Goal: Task Accomplishment & Management: Manage account settings

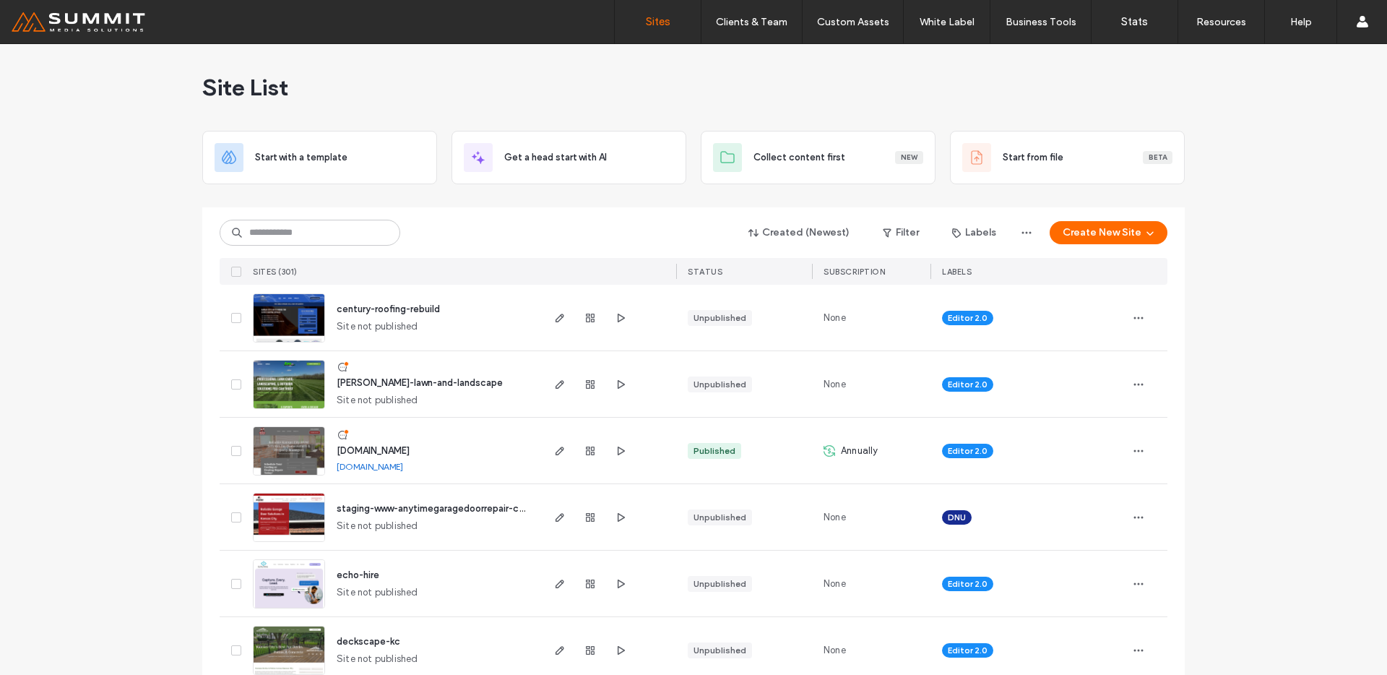
click at [350, 199] on div at bounding box center [693, 202] width 983 height 12
click at [337, 241] on input at bounding box center [310, 233] width 181 height 26
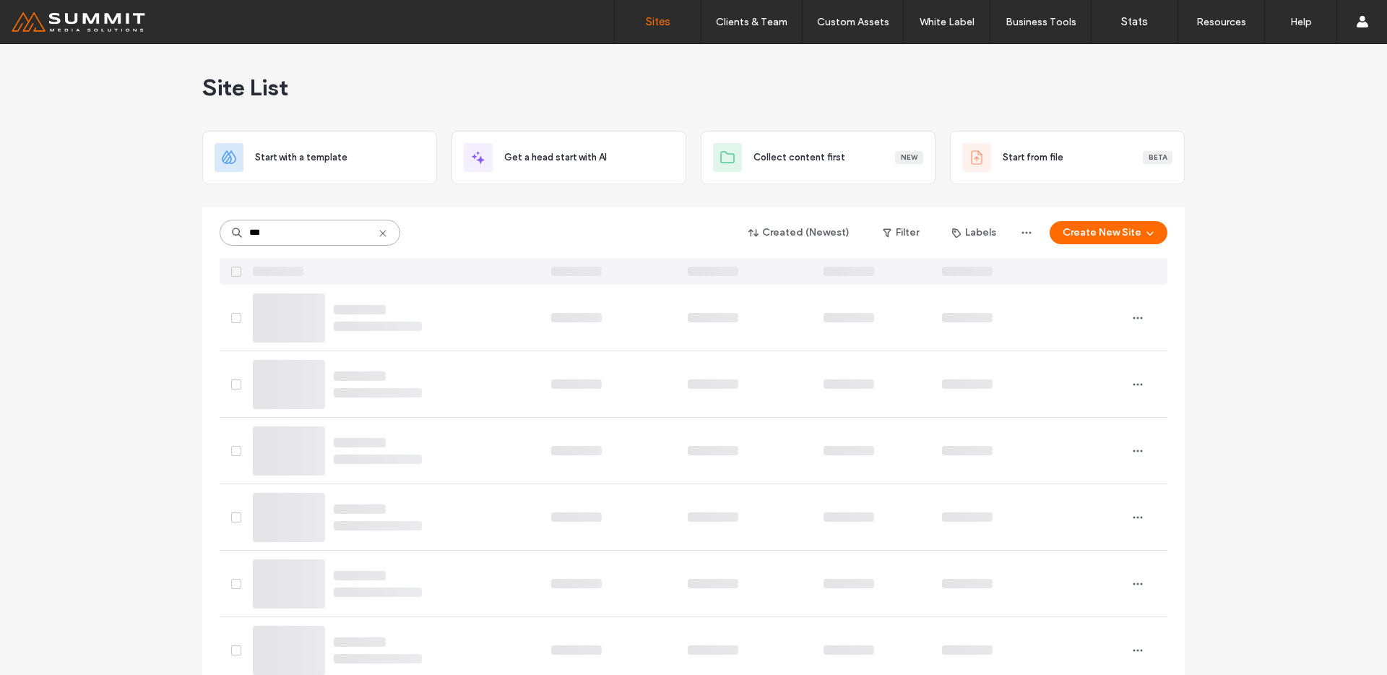
click at [337, 233] on input "***" at bounding box center [310, 233] width 181 height 26
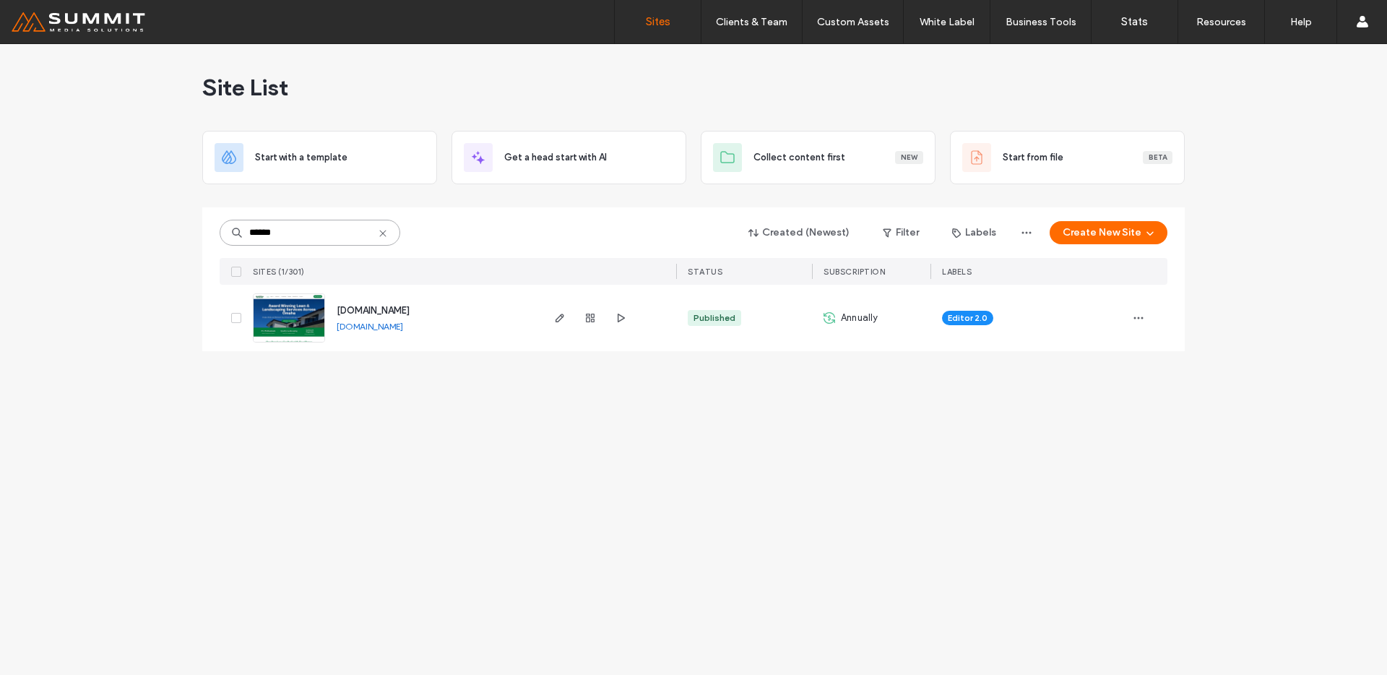
type input "******"
click at [290, 306] on img at bounding box center [289, 343] width 71 height 98
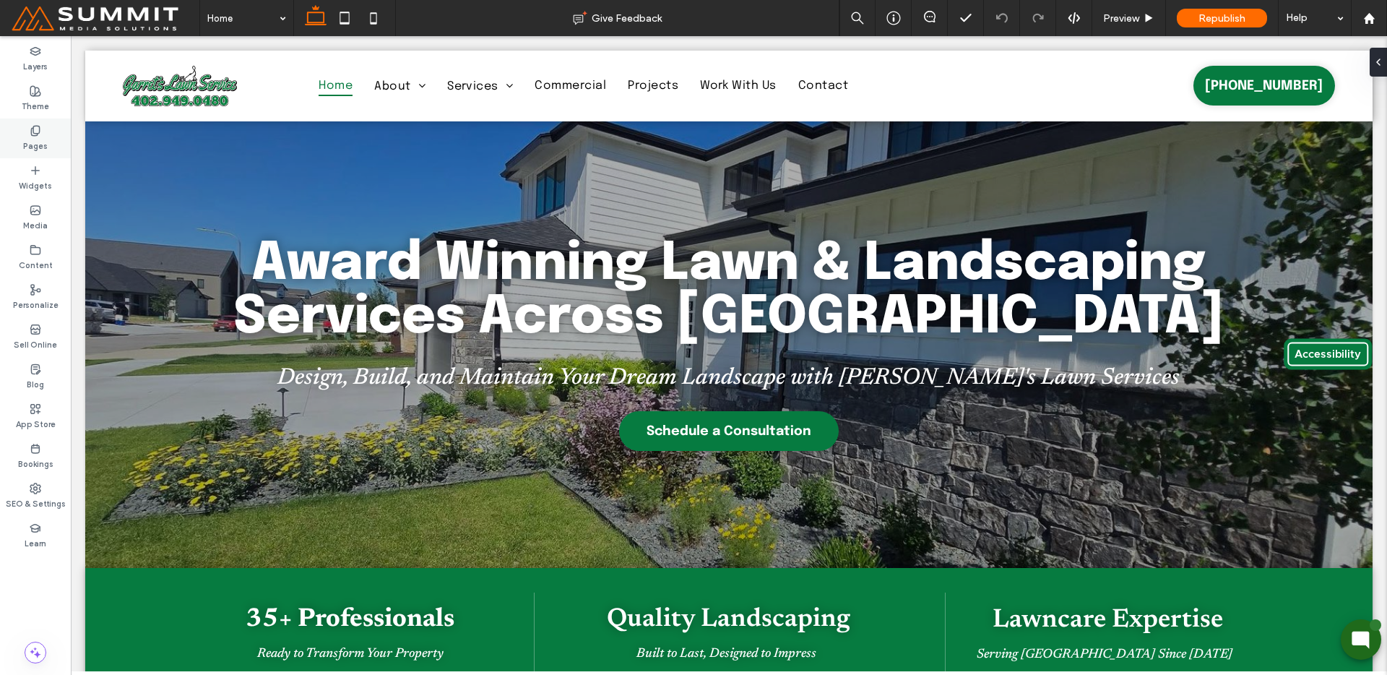
drag, startPoint x: 70, startPoint y: 139, endPoint x: 43, endPoint y: 143, distance: 27.7
click at [70, 139] on div "Pages" at bounding box center [35, 138] width 71 height 40
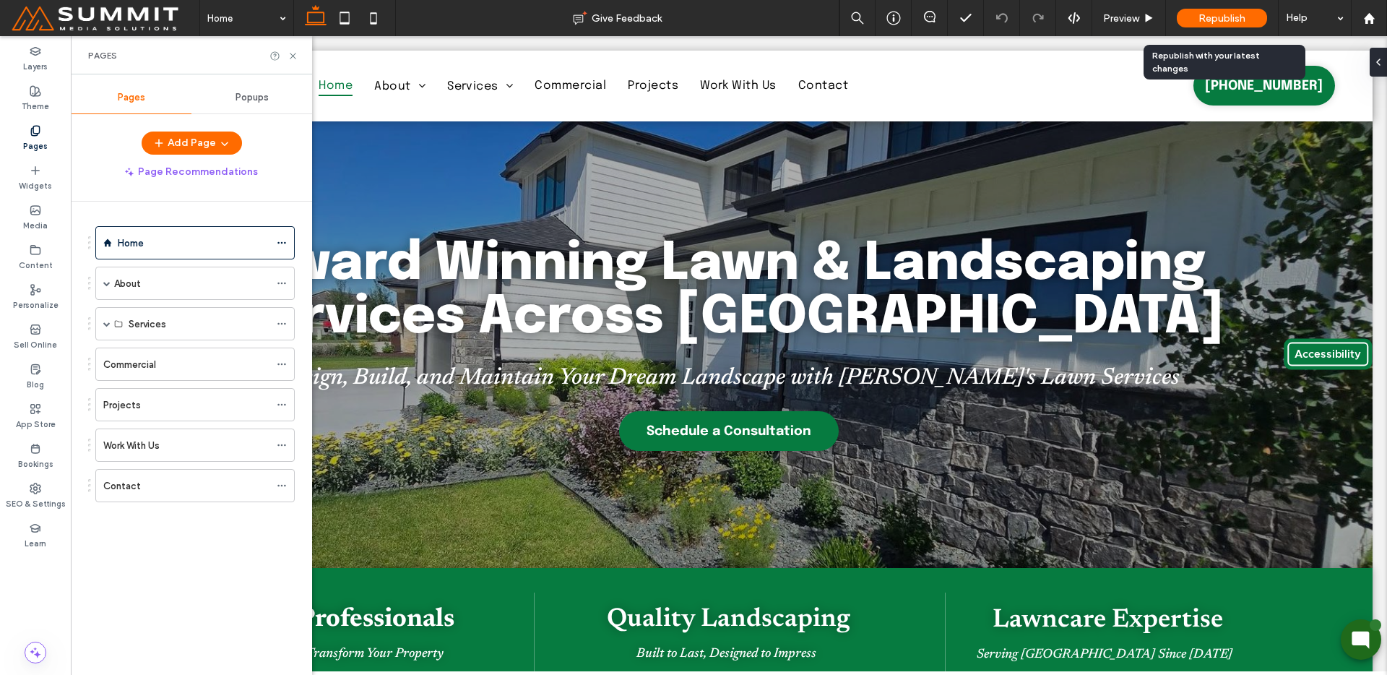
click at [1207, 18] on span "Republish" at bounding box center [1222, 18] width 47 height 12
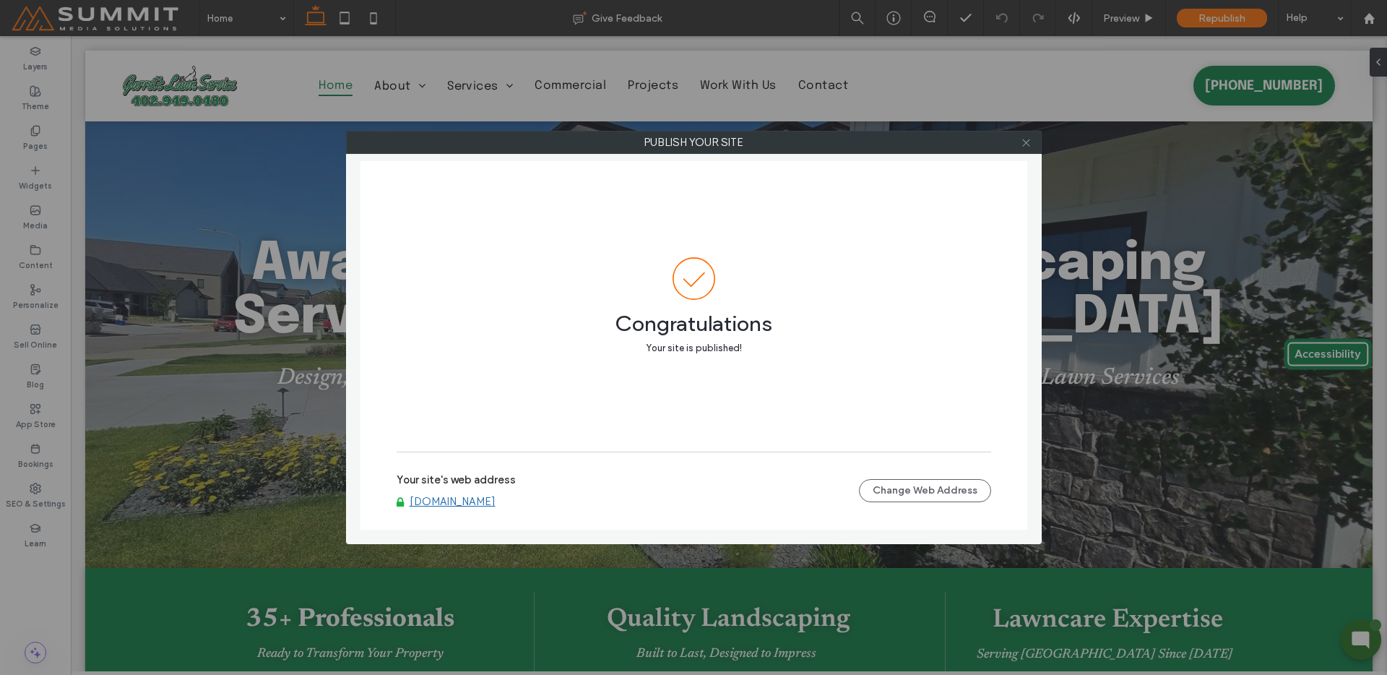
click at [1025, 147] on icon at bounding box center [1026, 142] width 11 height 11
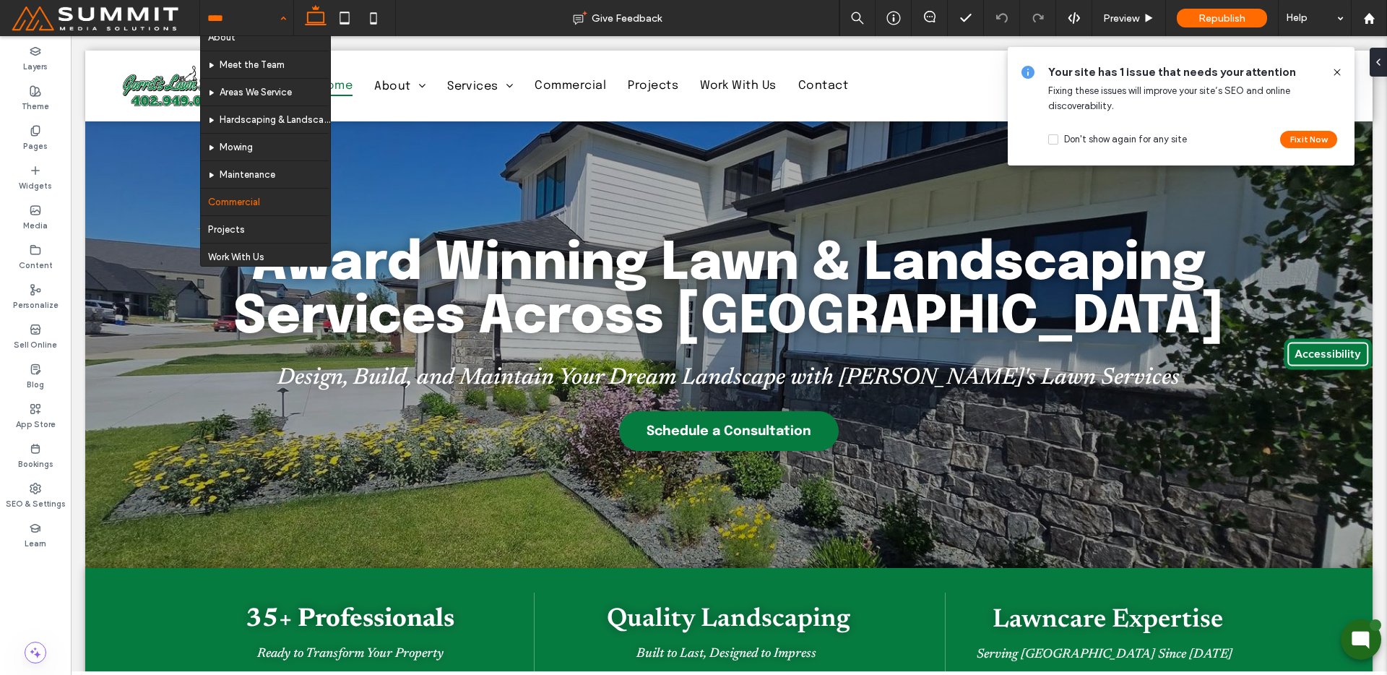
scroll to position [78, 0]
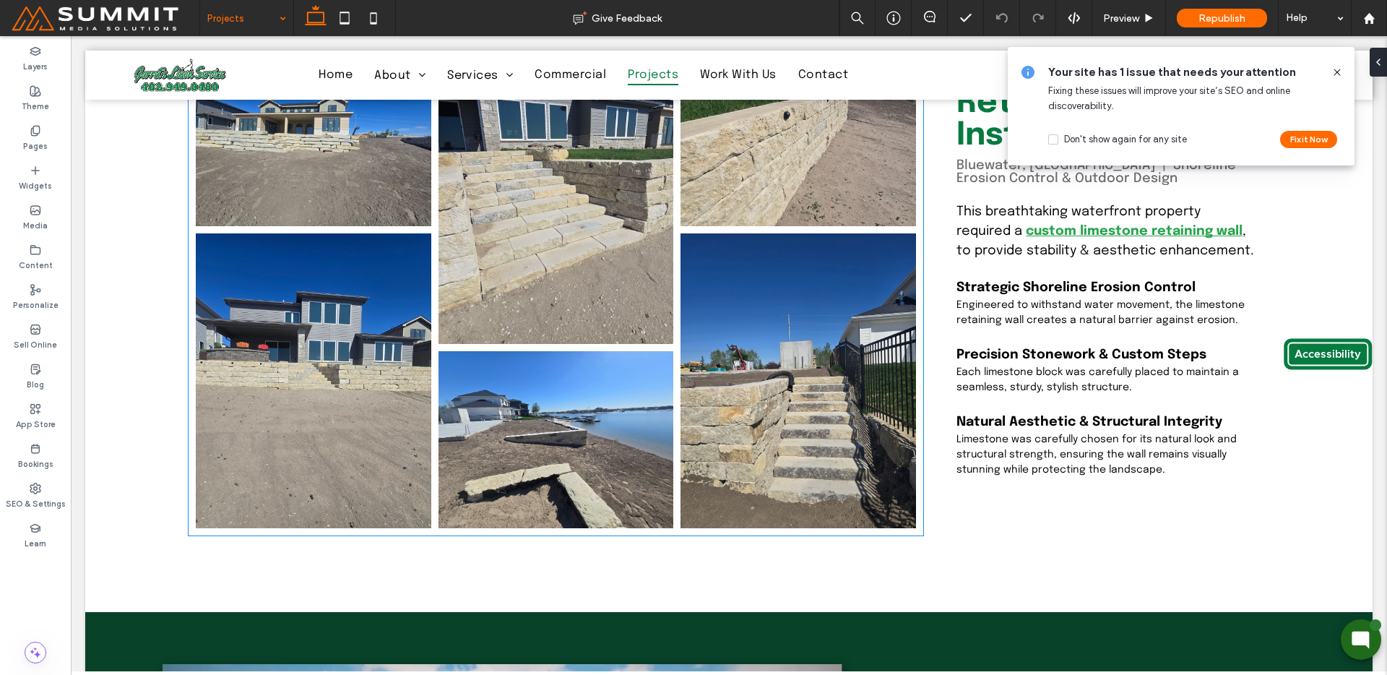
scroll to position [4325, 0]
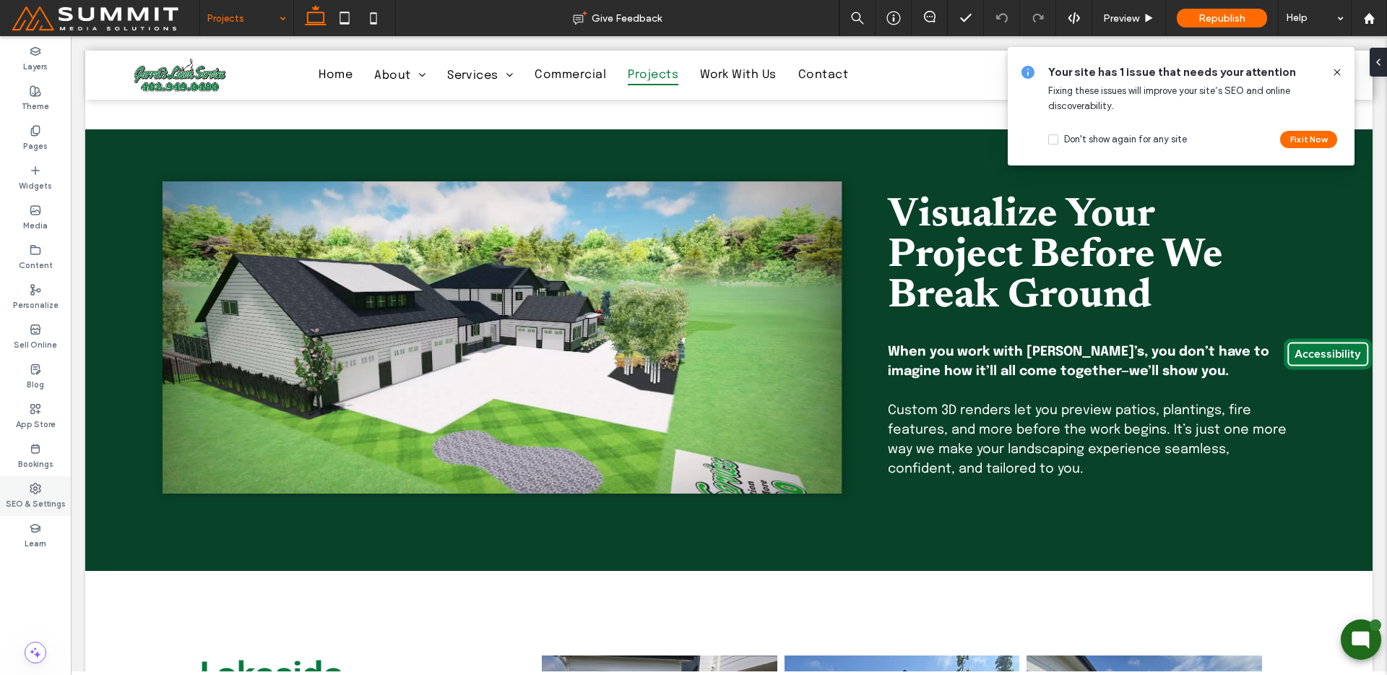
click at [31, 463] on label "Bookings" at bounding box center [35, 462] width 35 height 16
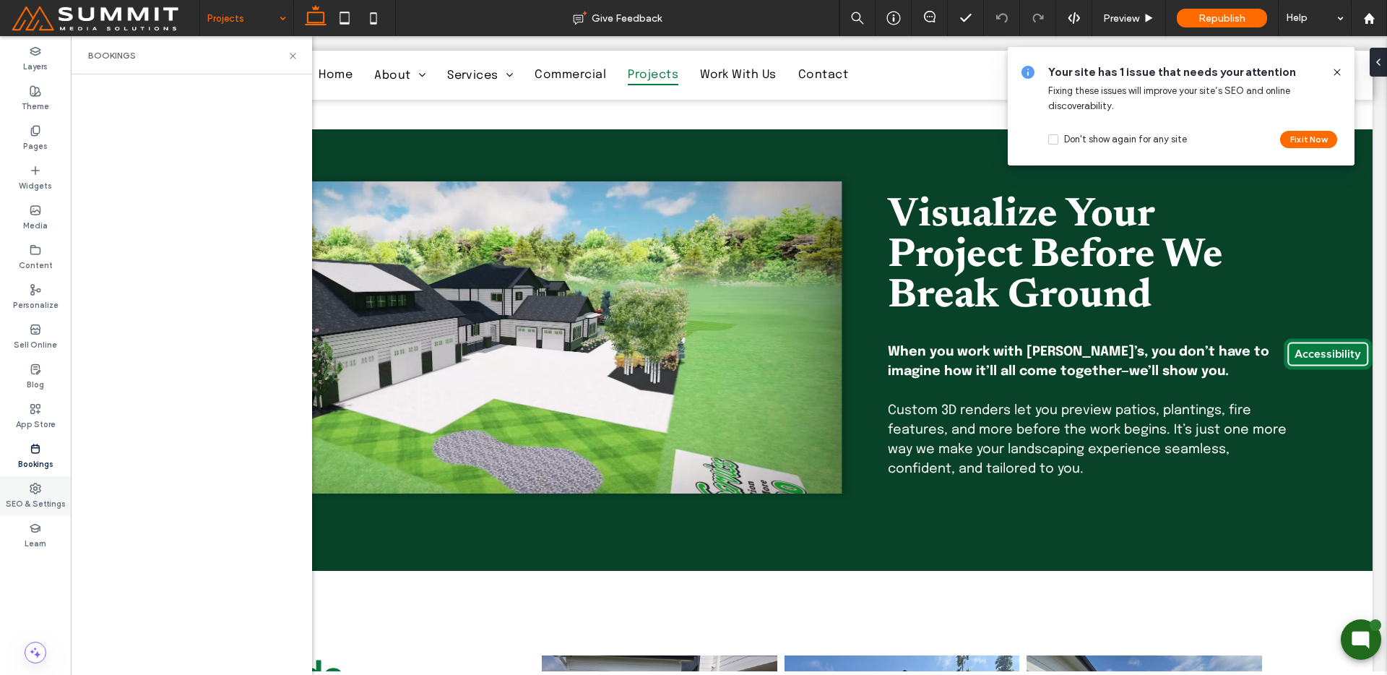
click at [38, 499] on label "SEO & Settings" at bounding box center [36, 502] width 60 height 16
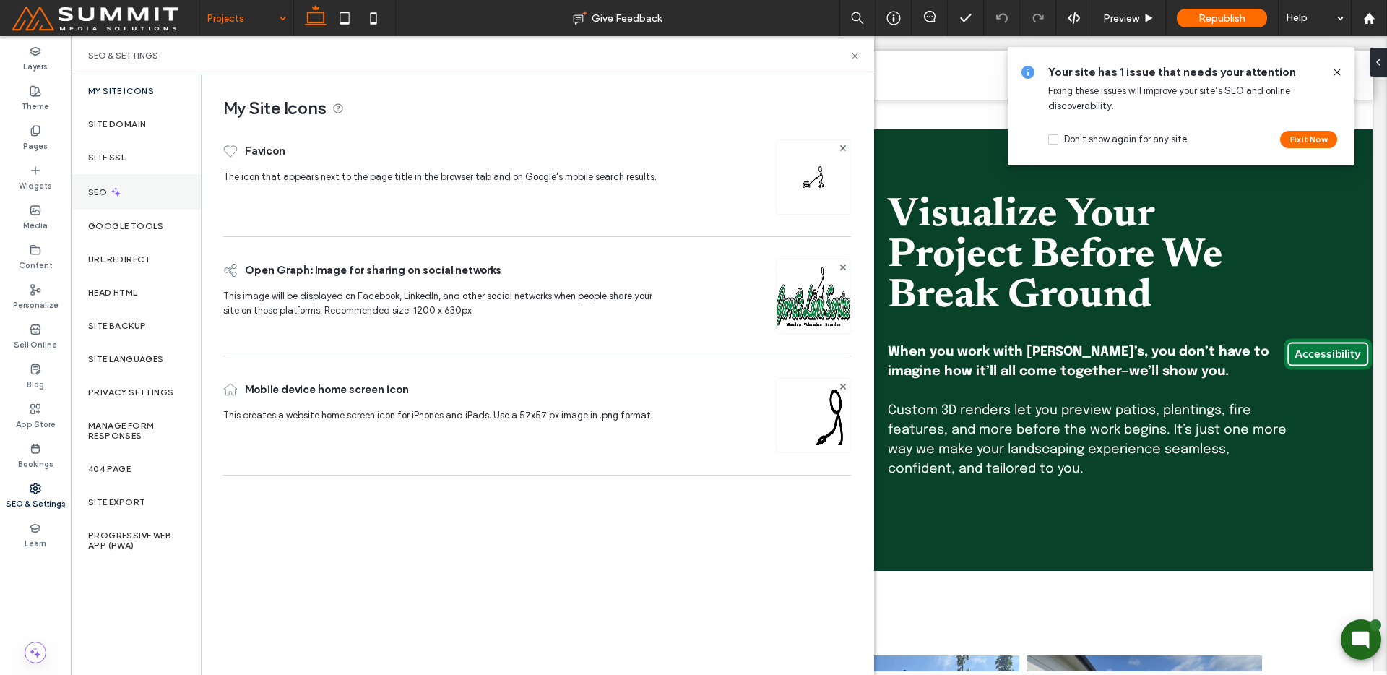
click at [113, 188] on icon at bounding box center [116, 192] width 12 height 12
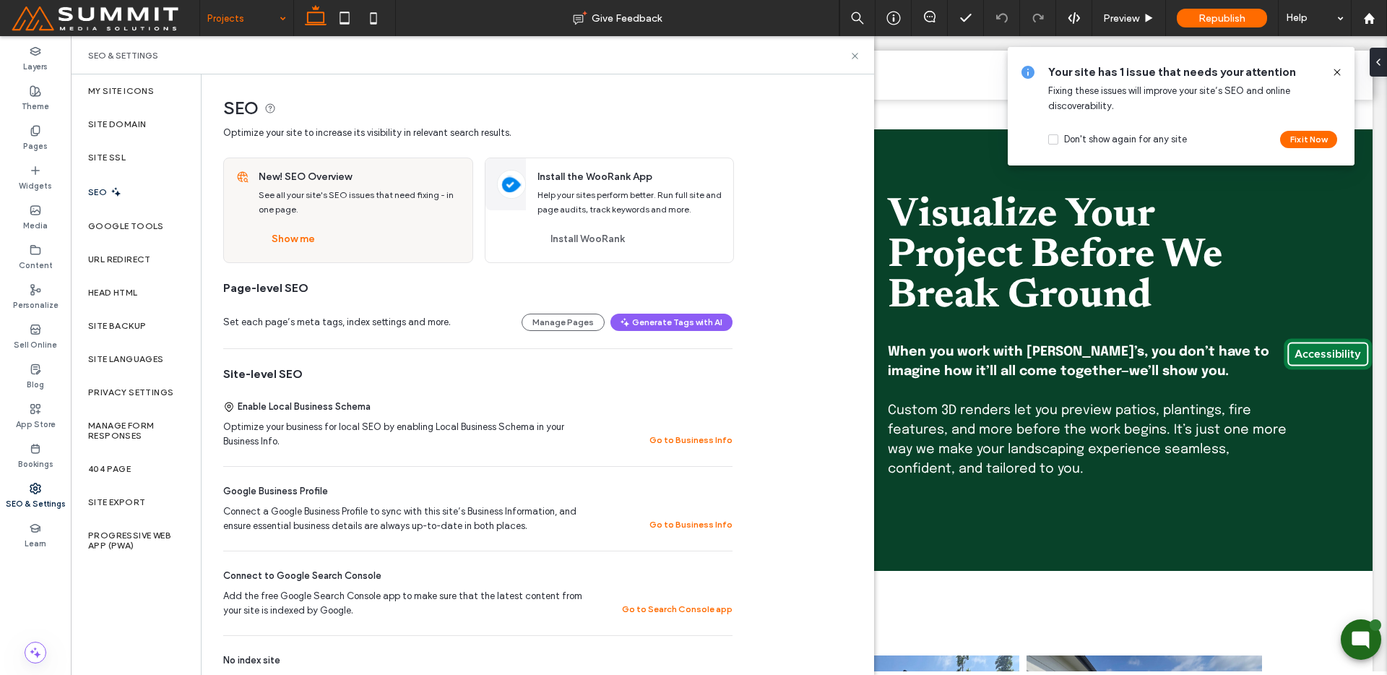
click at [270, 221] on div "New! SEO Overview See all your site's SEO issues that need fixing - in one page…" at bounding box center [361, 210] width 223 height 104
click at [284, 235] on button "Show me" at bounding box center [293, 239] width 69 height 23
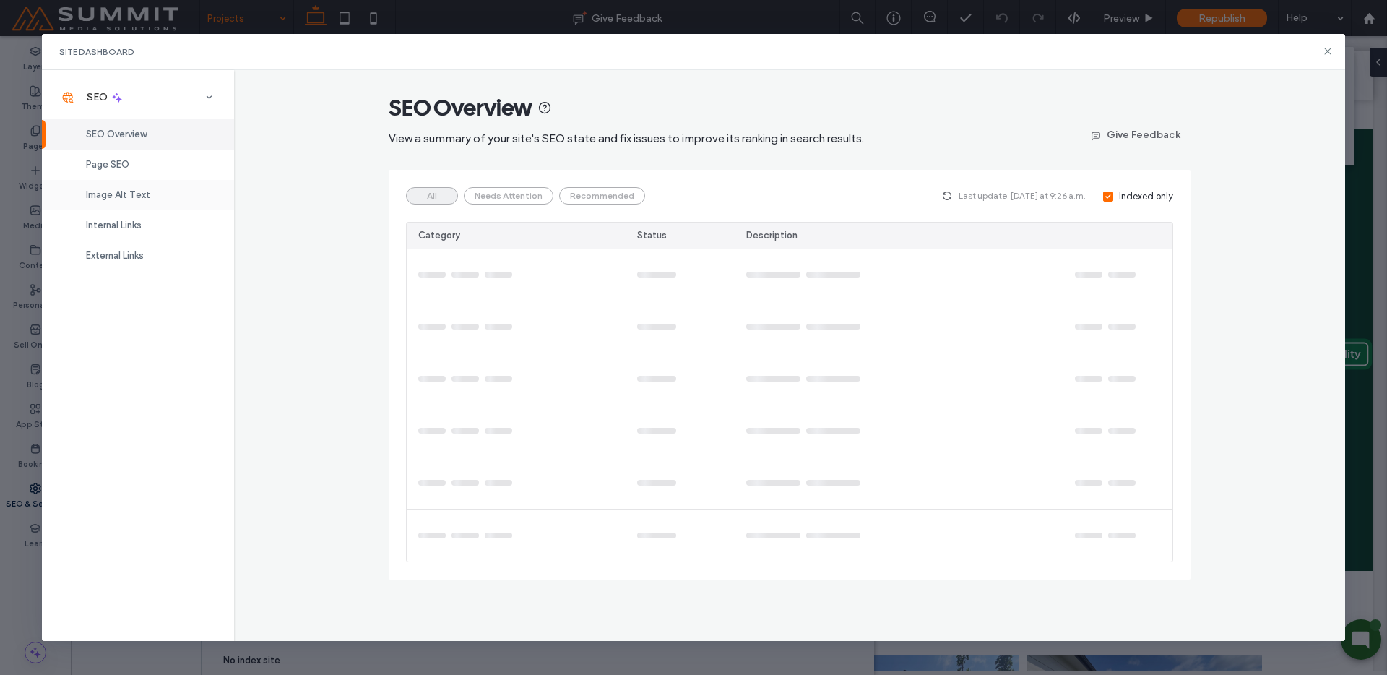
drag, startPoint x: 136, startPoint y: 210, endPoint x: 143, endPoint y: 194, distance: 17.5
click at [136, 210] on div "Internal Links" at bounding box center [138, 225] width 192 height 30
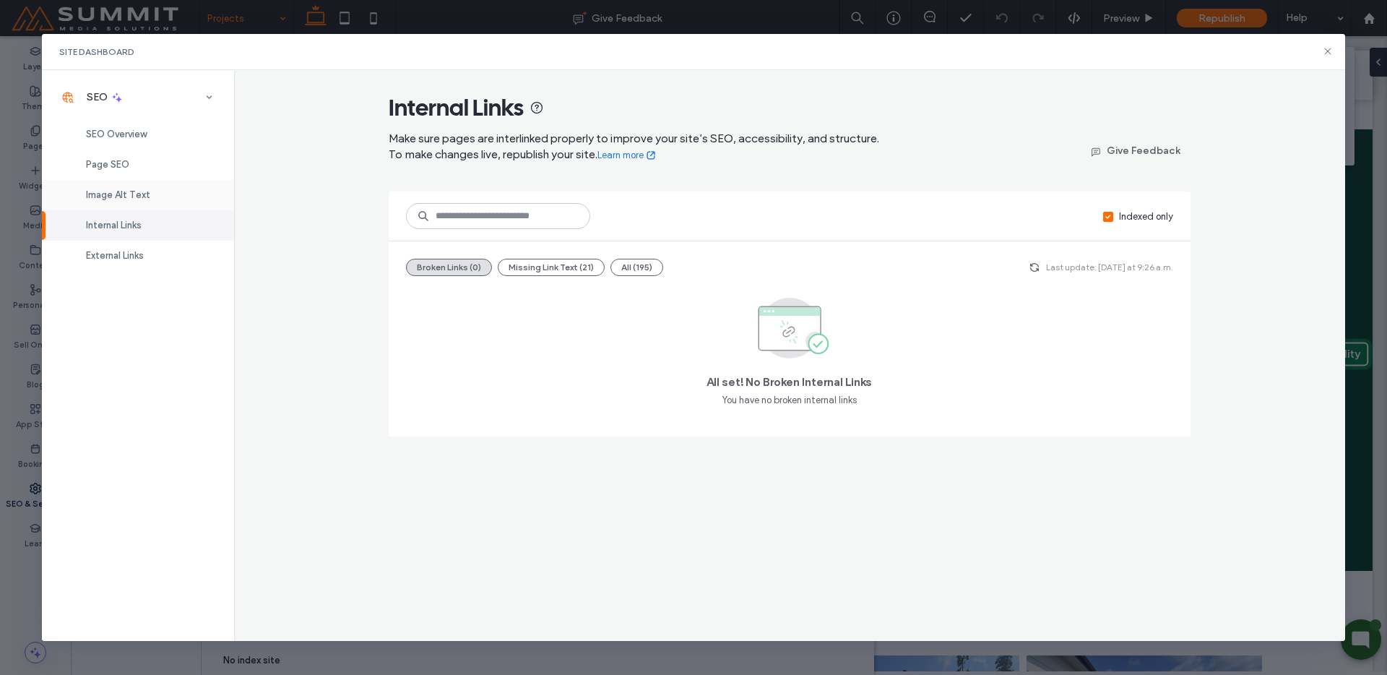
click at [147, 189] on span "Image Alt Text" at bounding box center [118, 194] width 64 height 11
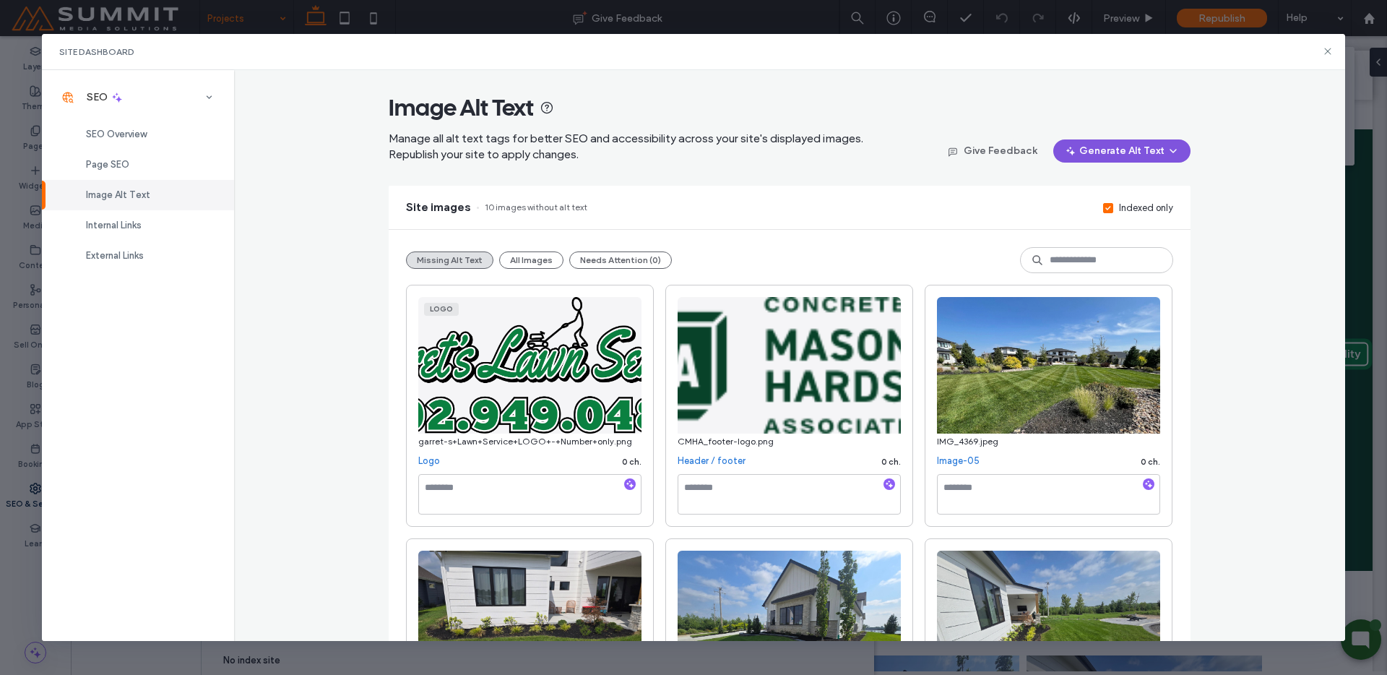
click at [1107, 157] on button "Generate Alt Text" at bounding box center [1121, 150] width 137 height 23
click at [1111, 189] on span "Generate Missing Alt Text Only" at bounding box center [1103, 188] width 132 height 14
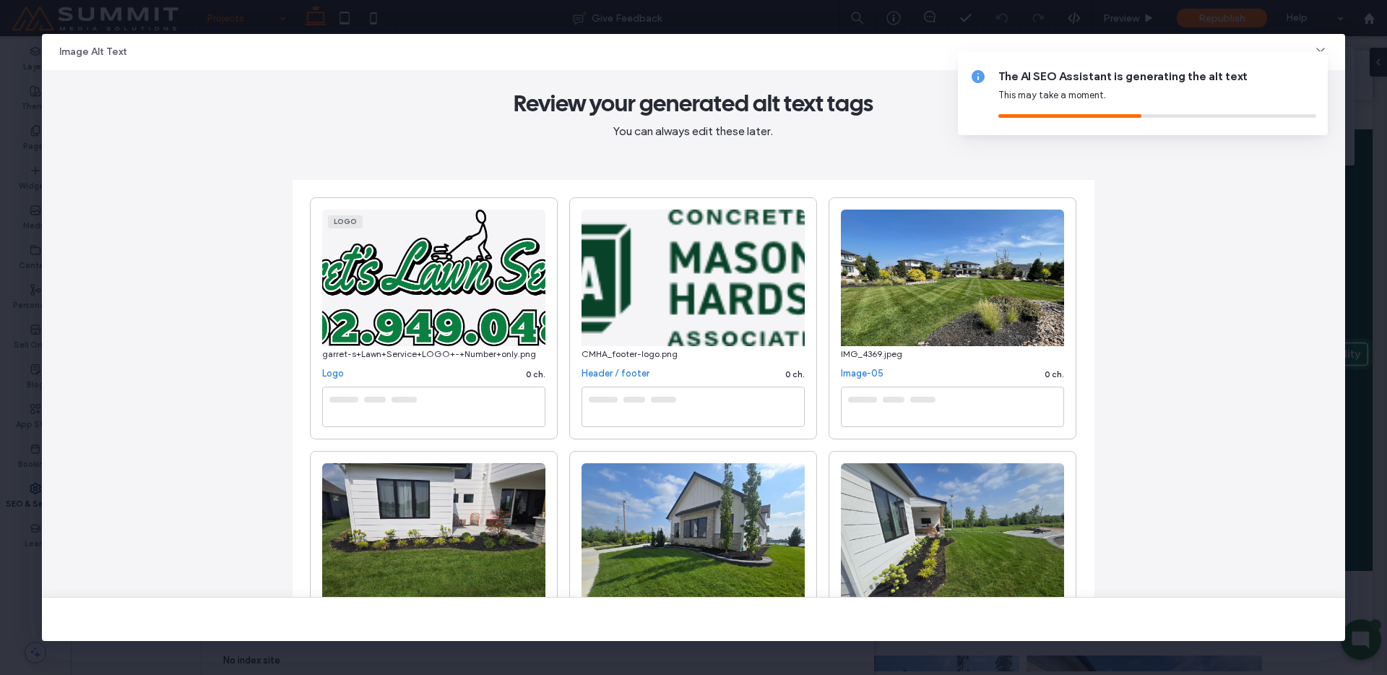
scroll to position [0, 0]
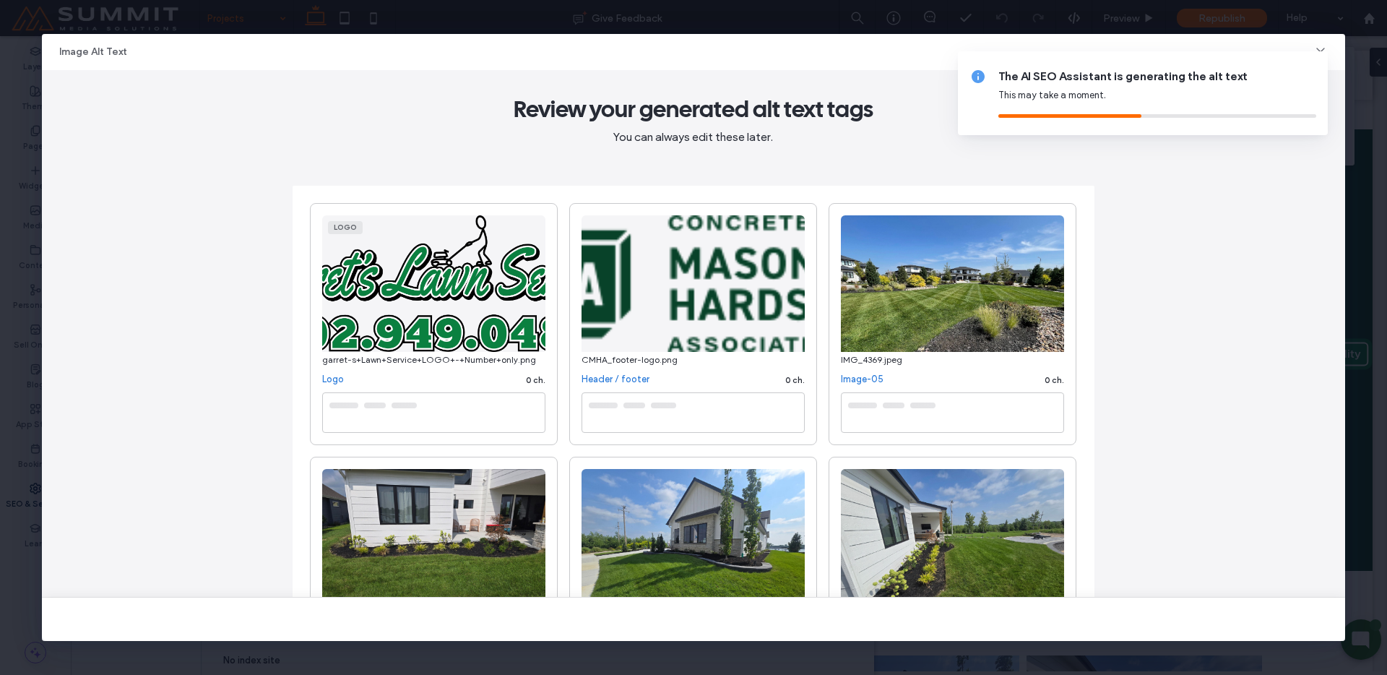
type textarea "**********"
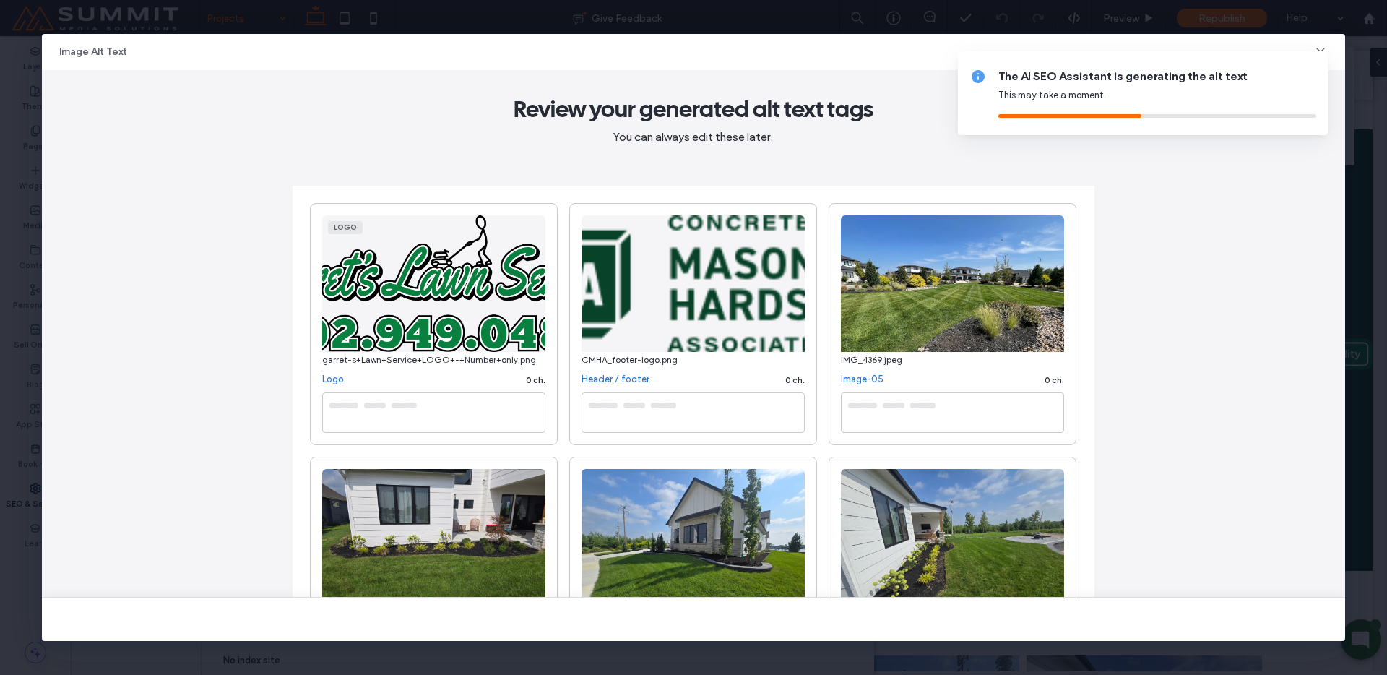
type textarea "**********"
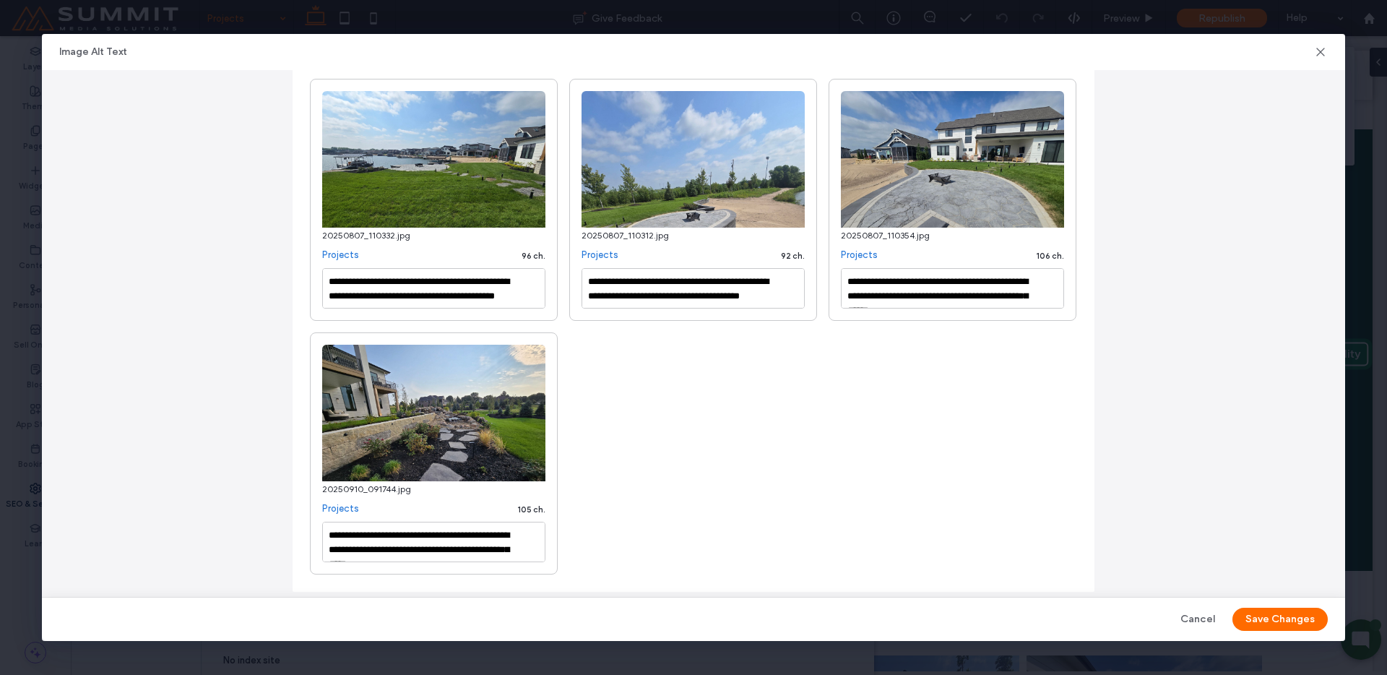
scroll to position [644, 0]
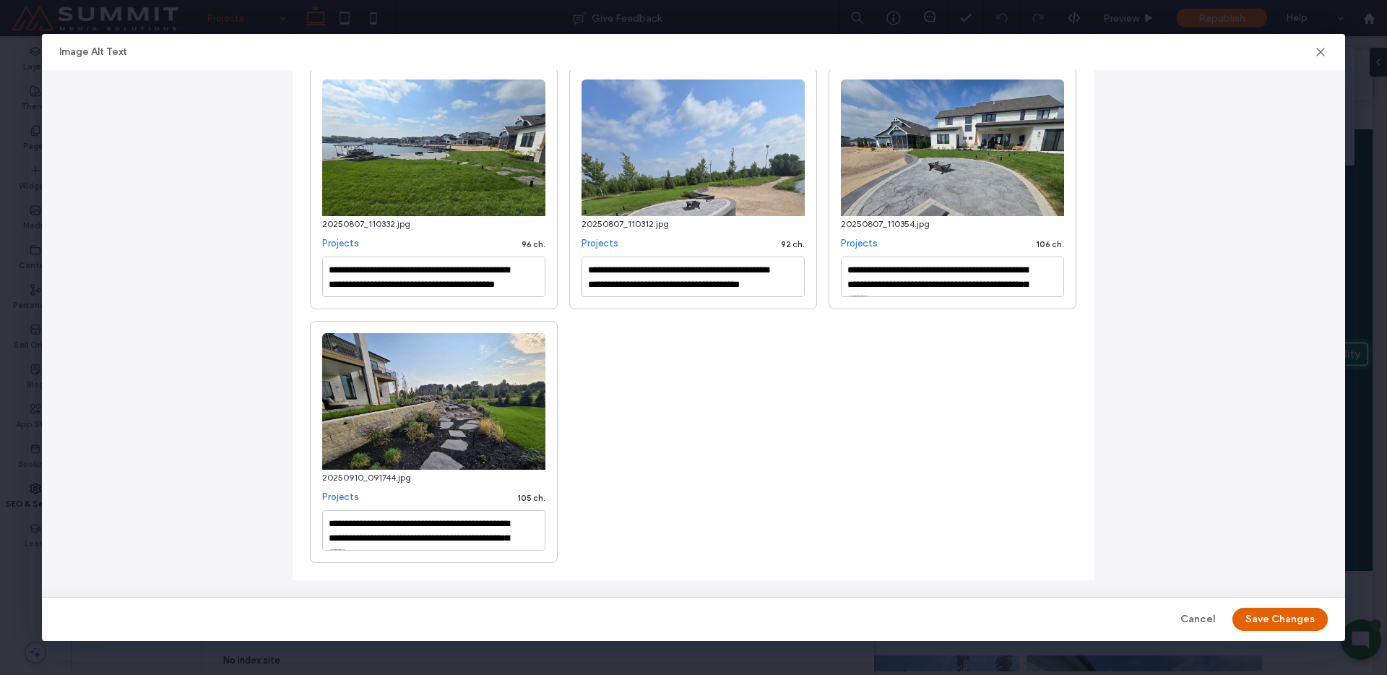
click at [1290, 620] on button "Save Changes" at bounding box center [1280, 619] width 95 height 23
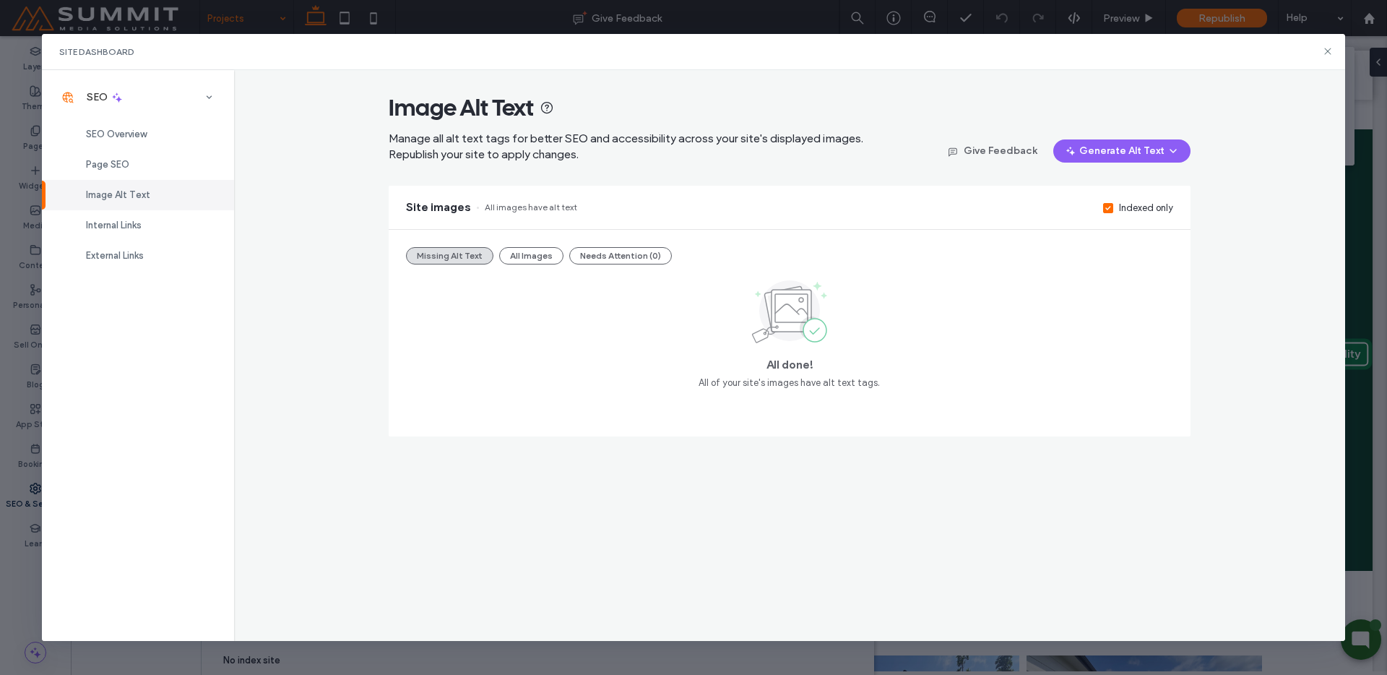
click at [1327, 56] on icon at bounding box center [1328, 52] width 12 height 12
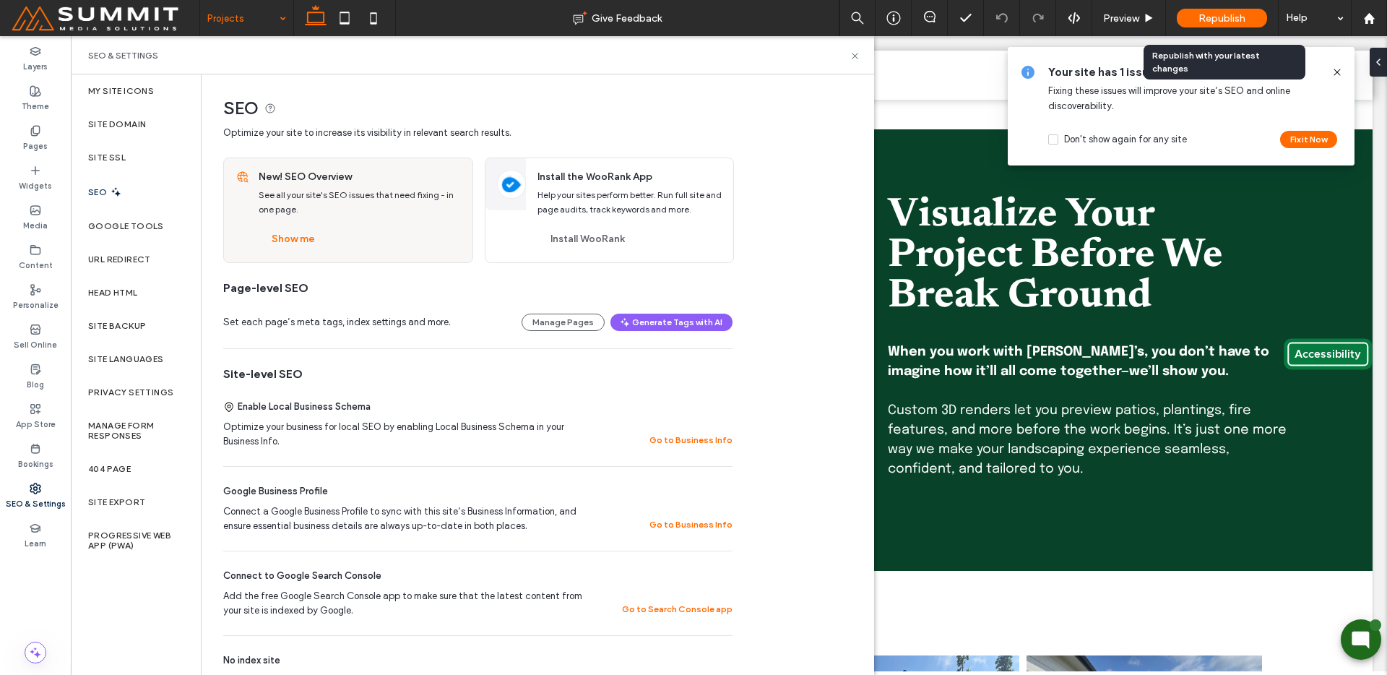
click at [1246, 25] on div "Republish" at bounding box center [1222, 18] width 90 height 19
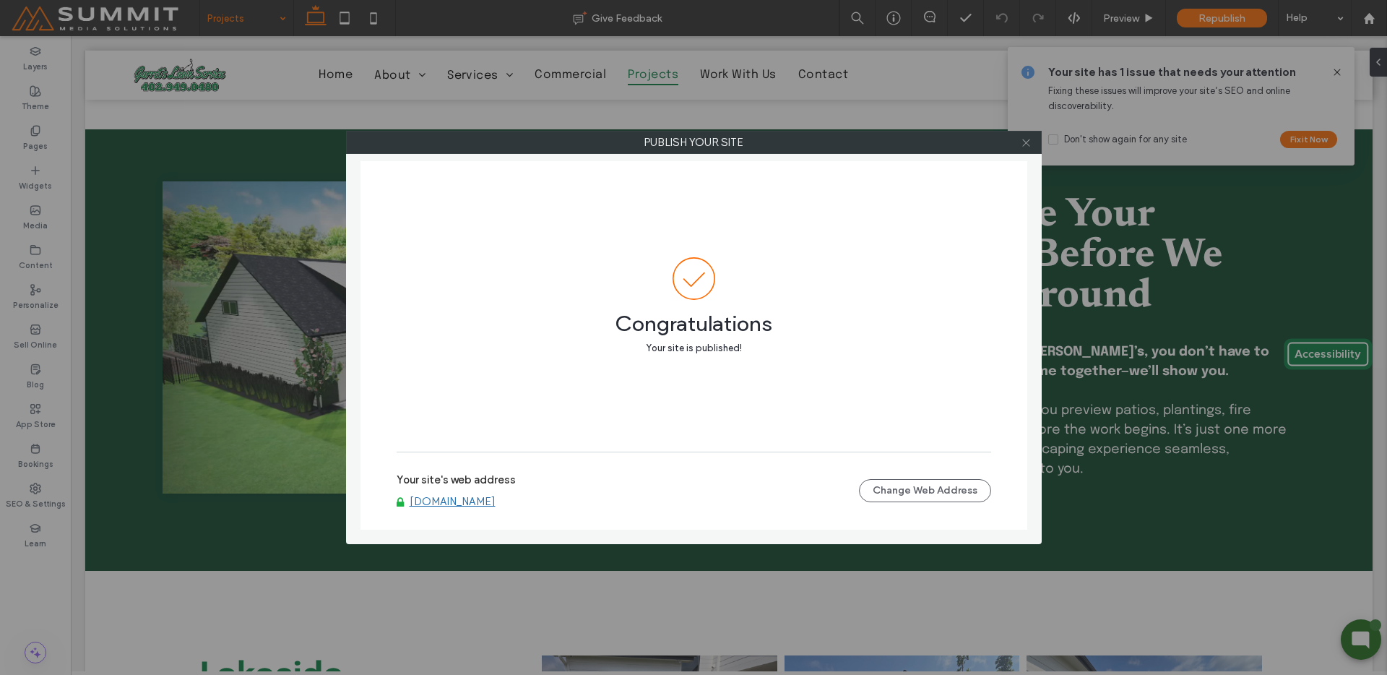
click at [1026, 139] on icon at bounding box center [1026, 142] width 11 height 11
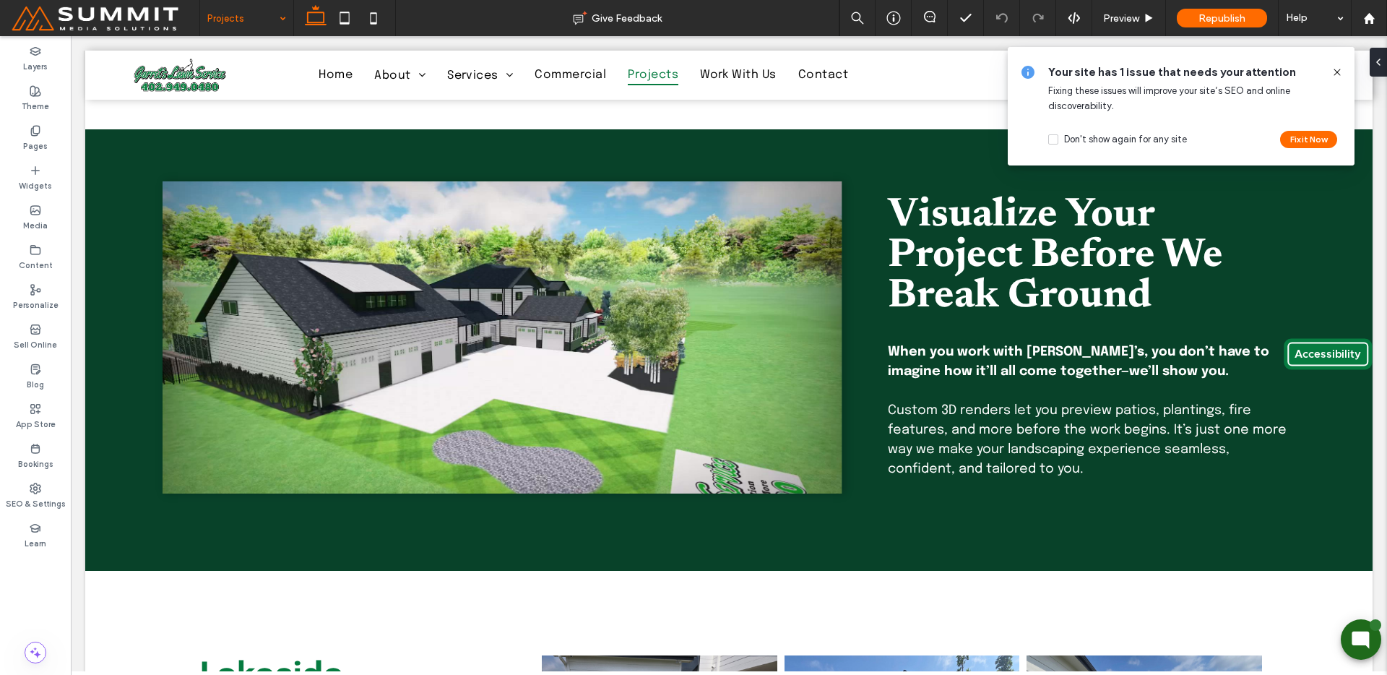
click at [1334, 74] on icon at bounding box center [1338, 72] width 12 height 12
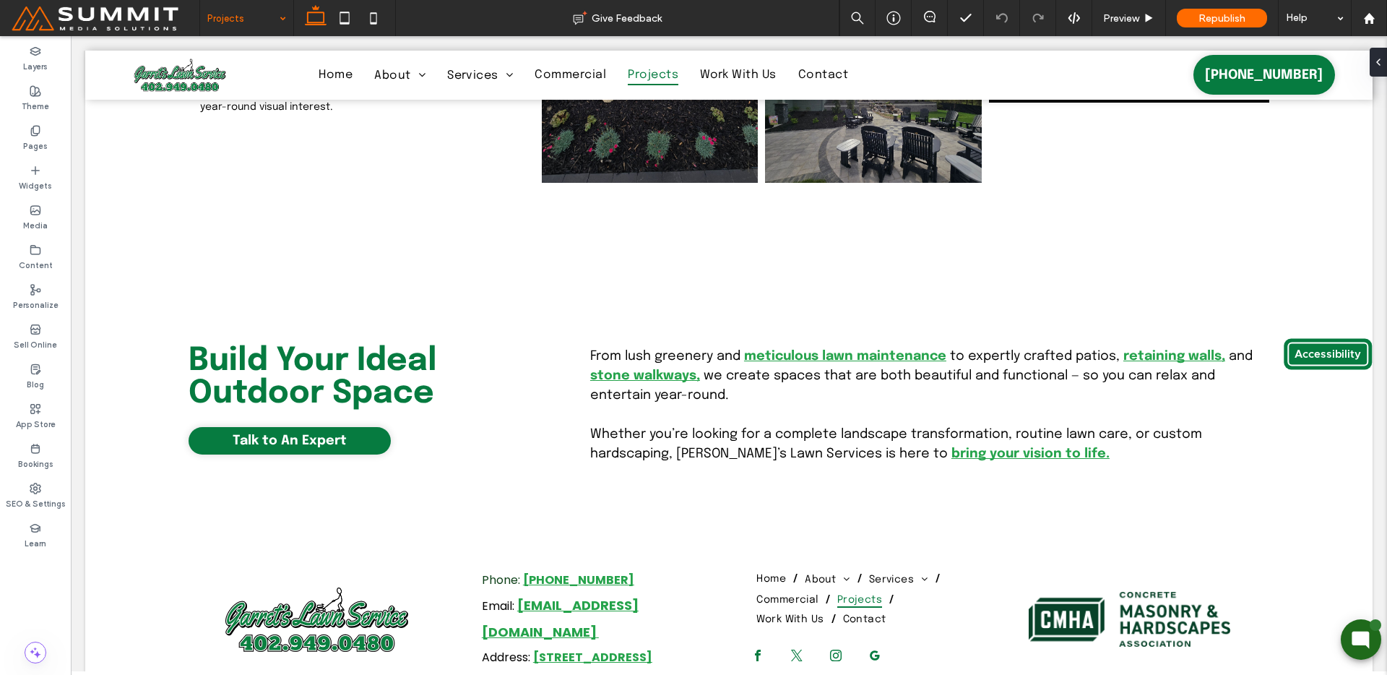
scroll to position [6941, 0]
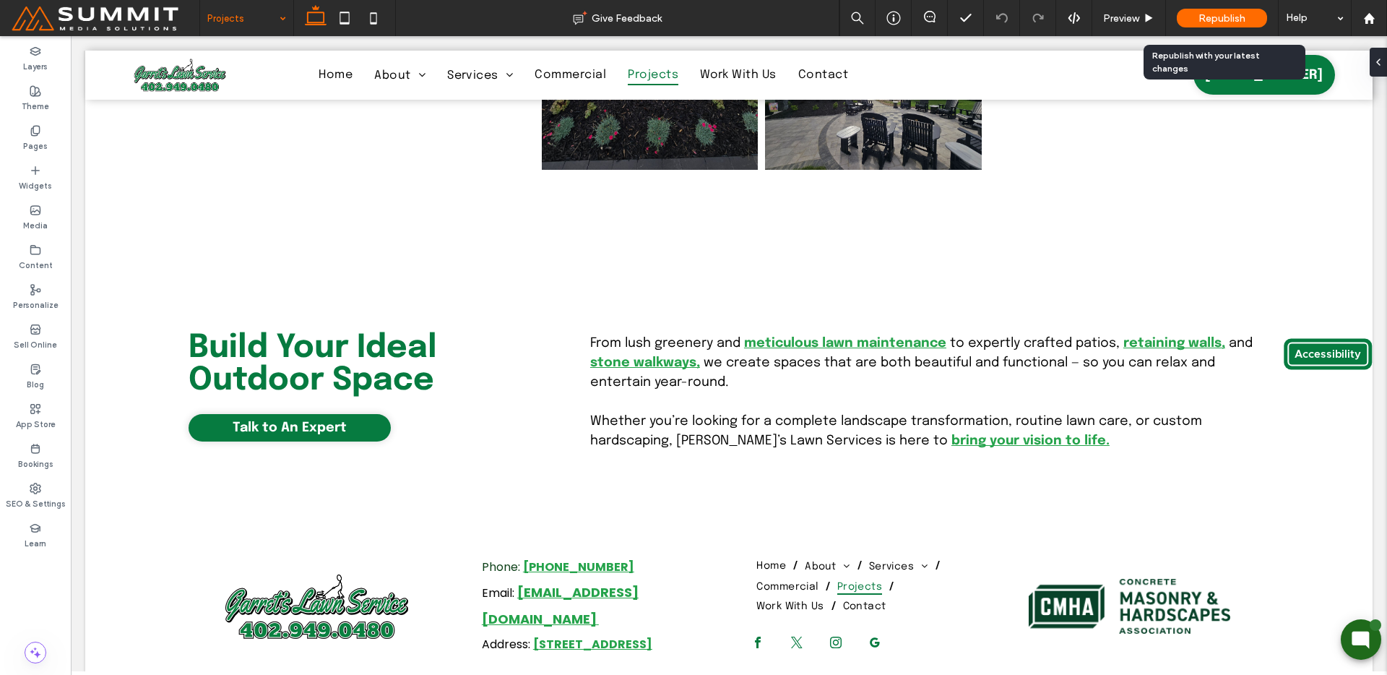
click at [1237, 22] on span "Republish" at bounding box center [1222, 18] width 47 height 12
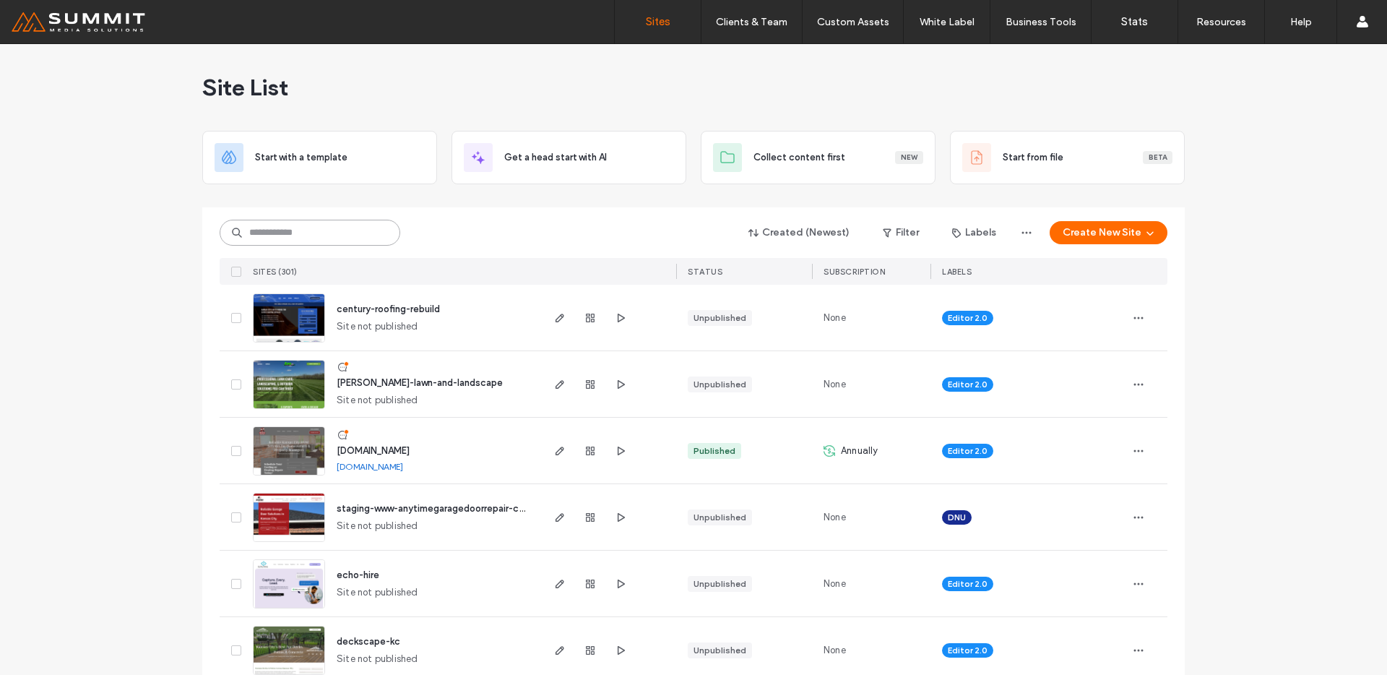
click at [352, 243] on input at bounding box center [310, 233] width 181 height 26
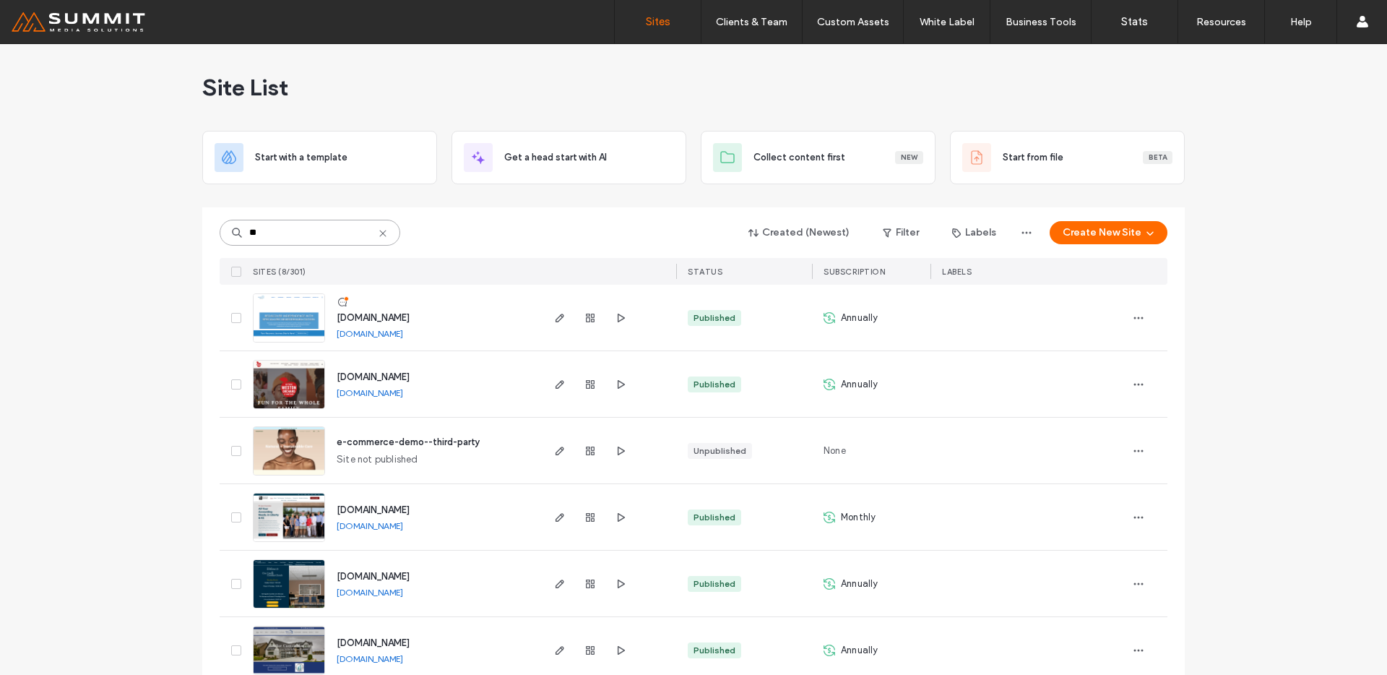
click at [298, 234] on input "**" at bounding box center [310, 233] width 181 height 26
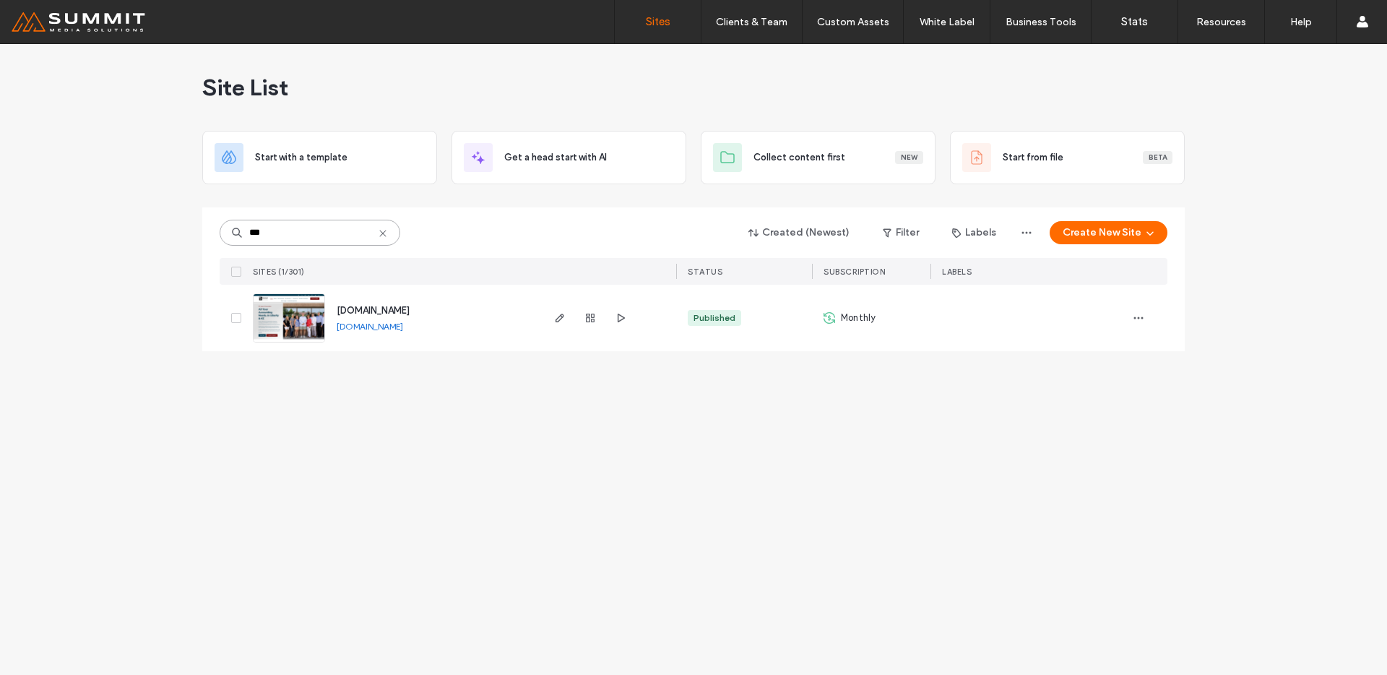
type input "***"
click at [311, 317] on img at bounding box center [289, 343] width 71 height 98
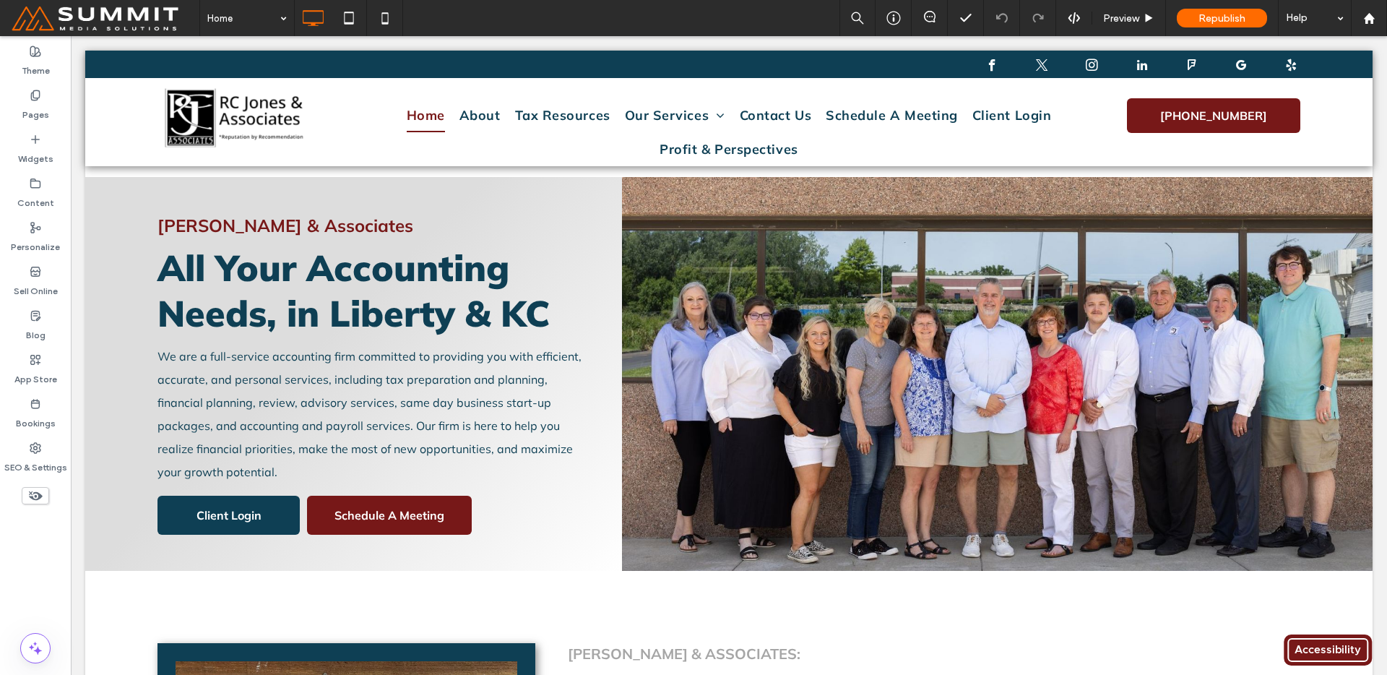
scroll to position [1, 0]
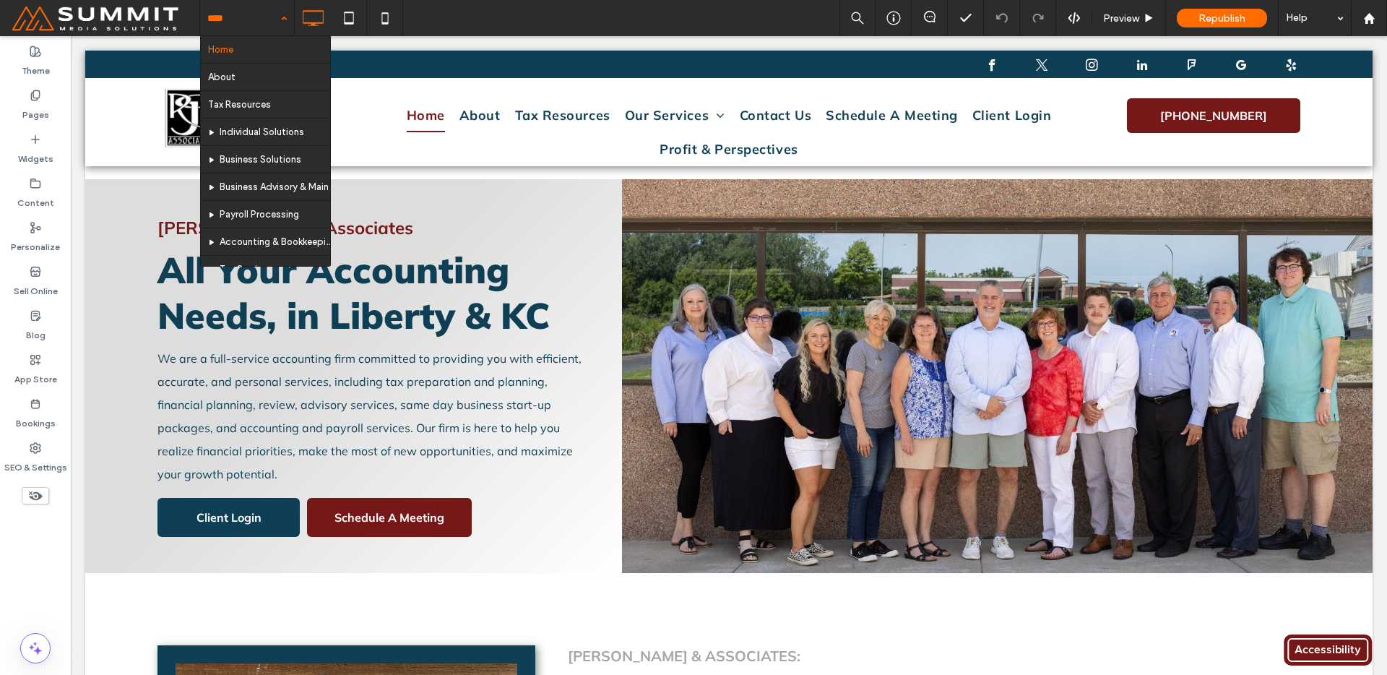
drag, startPoint x: 251, startPoint y: 23, endPoint x: 254, endPoint y: 59, distance: 35.5
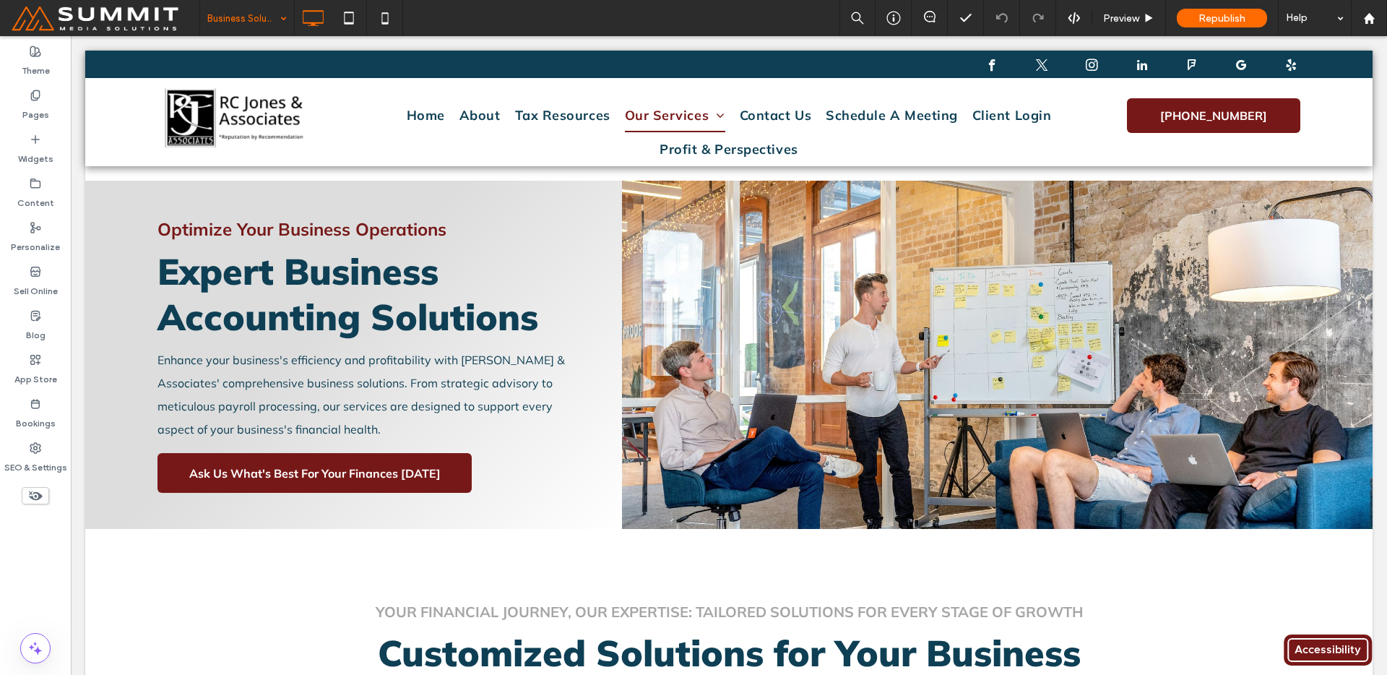
click at [251, 29] on input at bounding box center [243, 18] width 72 height 36
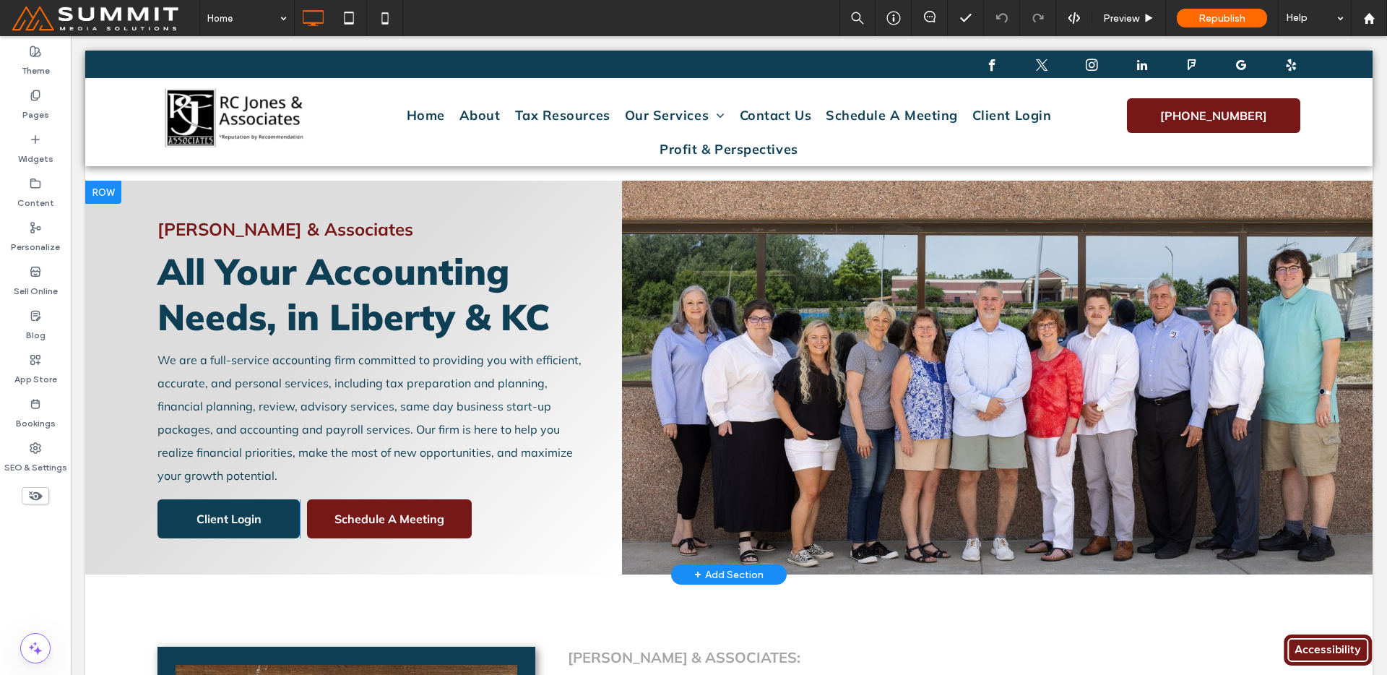
click at [611, 220] on div "RC Jones & Associates All Your Accounting Needs, in Liberty & KC We are a full-…" at bounding box center [353, 378] width 537 height 394
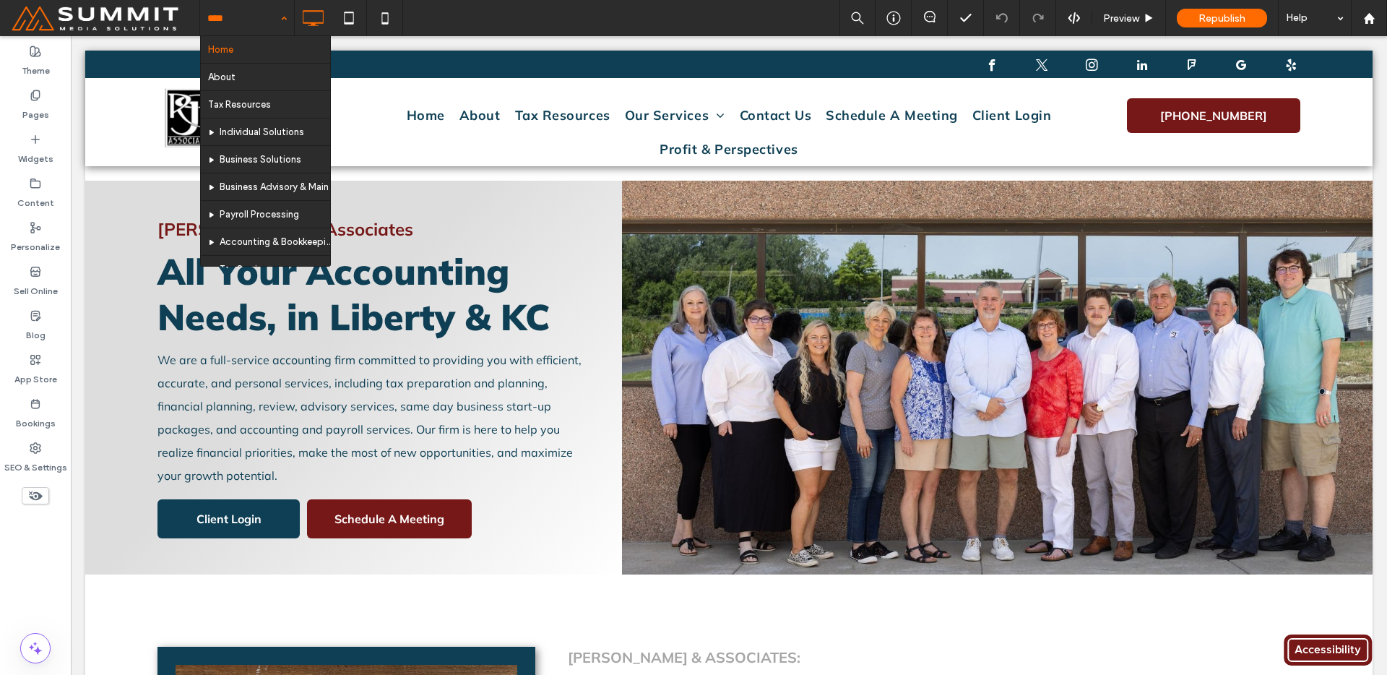
click at [274, 17] on div "Home About Tax Resources Individual Solutions Business Solutions Business Advis…" at bounding box center [247, 18] width 94 height 36
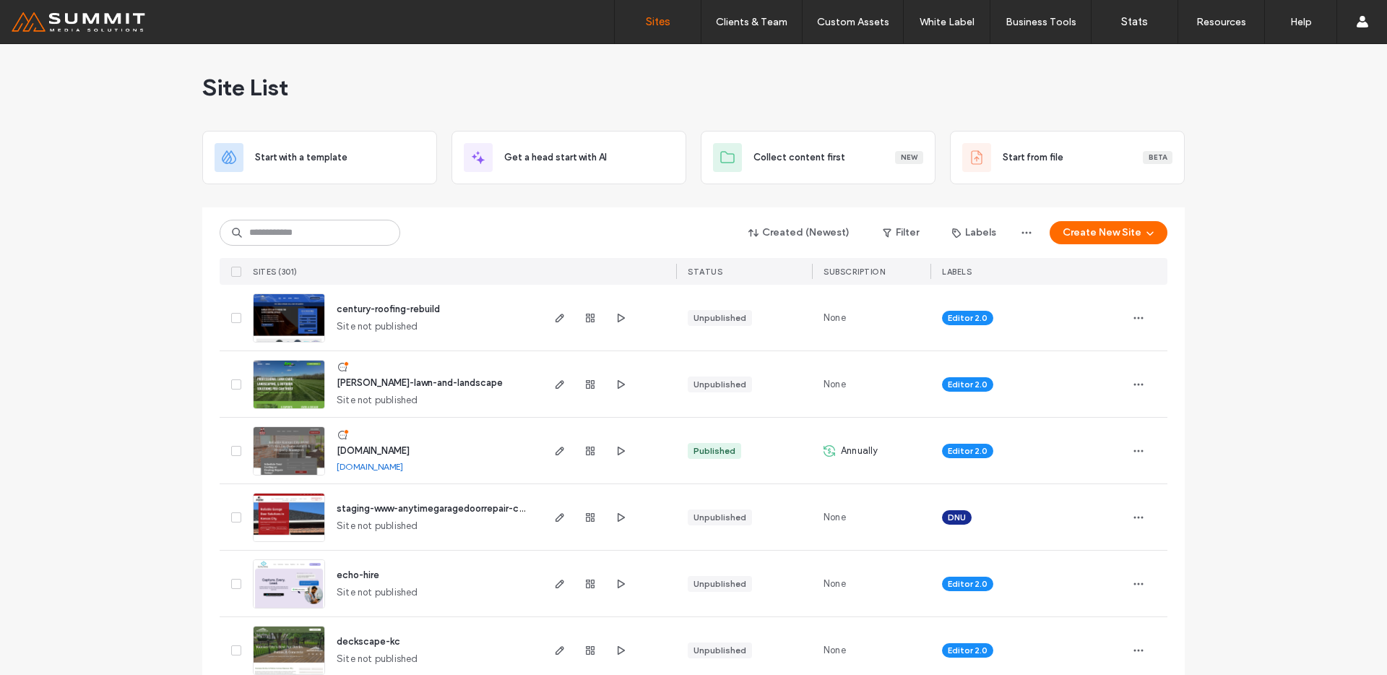
click at [280, 327] on img at bounding box center [289, 343] width 71 height 98
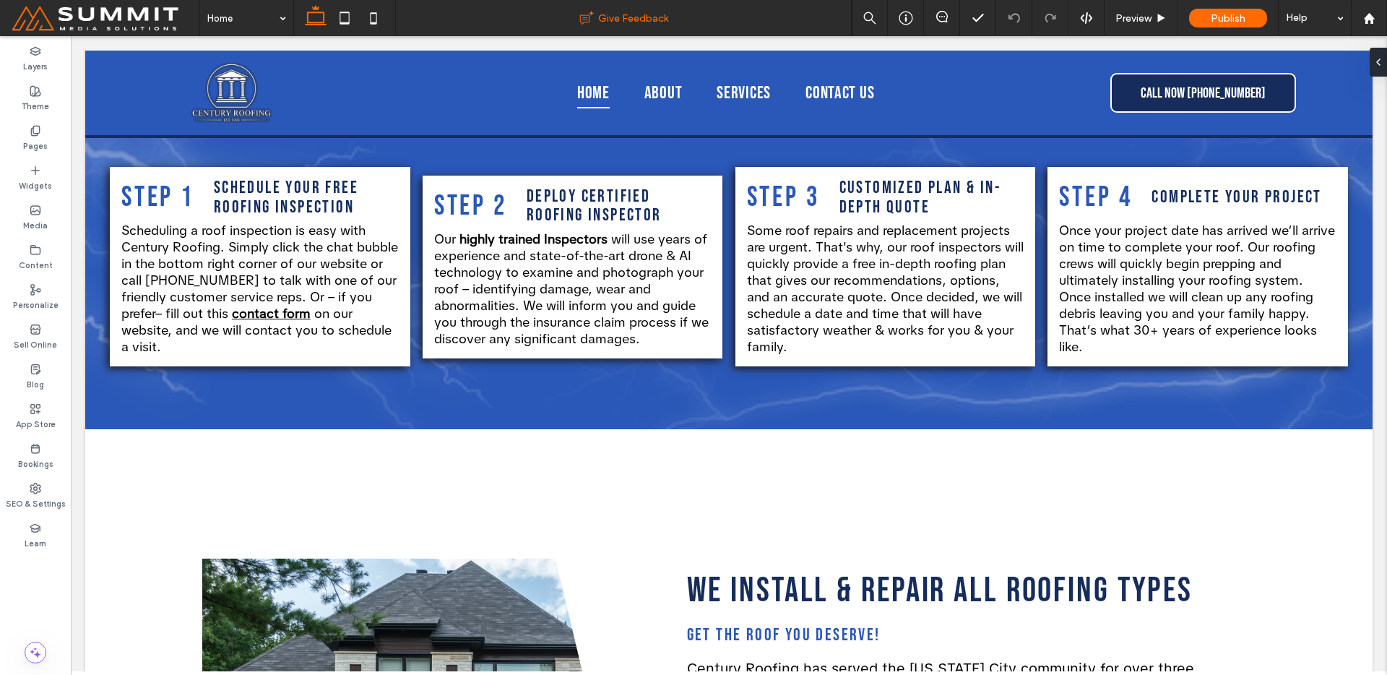
scroll to position [2865, 0]
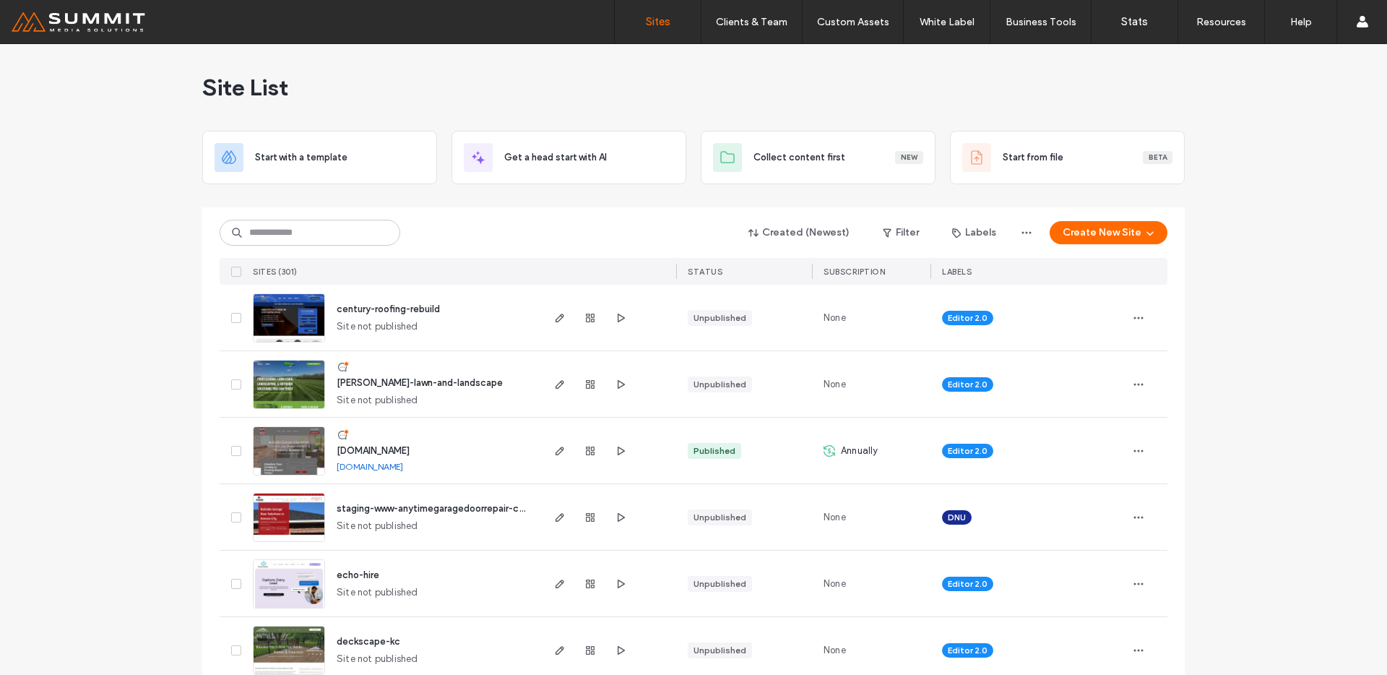
click at [315, 630] on img at bounding box center [289, 675] width 71 height 98
